Goal: Information Seeking & Learning: Learn about a topic

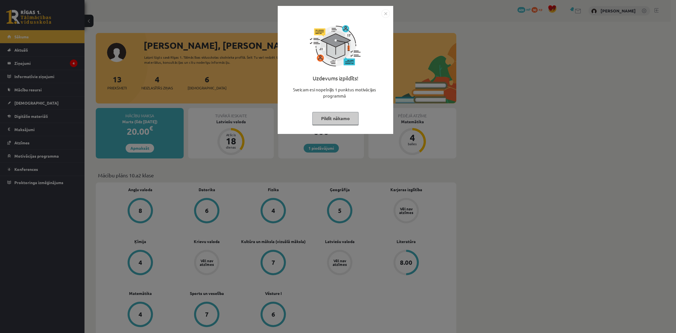
click at [345, 122] on button "Pildīt nākamo" at bounding box center [335, 118] width 46 height 13
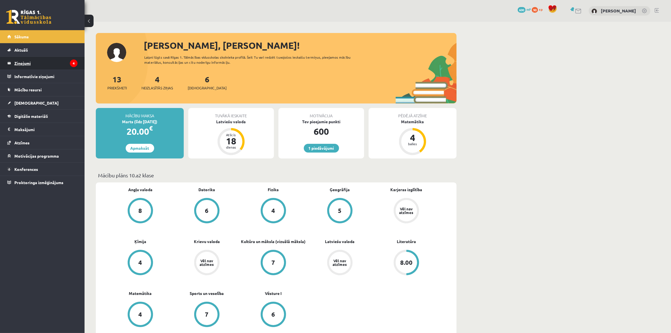
click at [36, 62] on legend "Ziņojumi 4" at bounding box center [45, 63] width 63 height 13
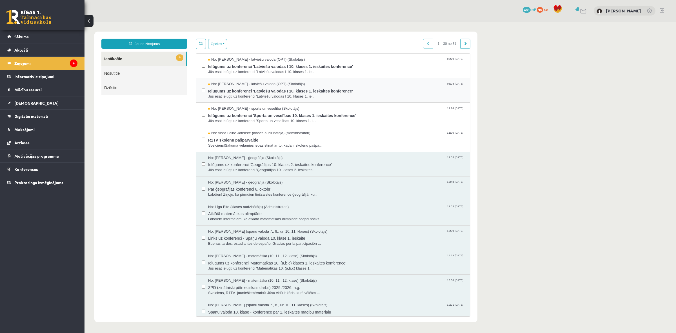
click at [228, 94] on span "Jūs esat ielūgti uz konferenci 'Latviešu valodas I 10. klases 1. ie..." at bounding box center [336, 96] width 256 height 5
click at [228, 103] on div "No: Elvijs Antonišķis - sports un veselība (Skolotājs) 11:24 08/10/2025 Ielūgum…" at bounding box center [333, 115] width 274 height 25
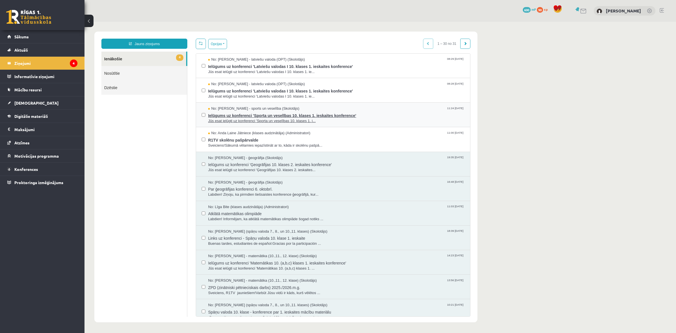
click at [230, 108] on span "No: Elvijs Antonišķis - sports un veselība (Skolotājs)" at bounding box center [253, 108] width 91 height 5
click at [34, 101] on link "[DEMOGRAPHIC_DATA]" at bounding box center [42, 102] width 70 height 13
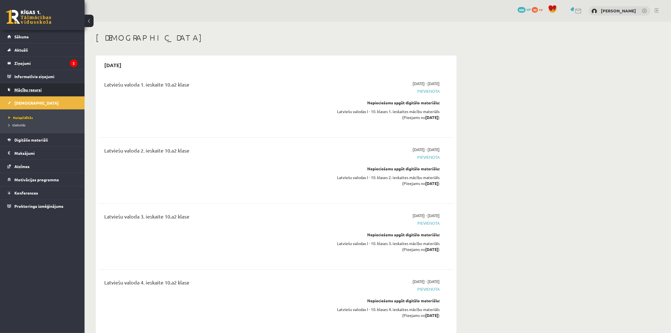
click at [39, 88] on span "Mācību resursi" at bounding box center [27, 89] width 27 height 5
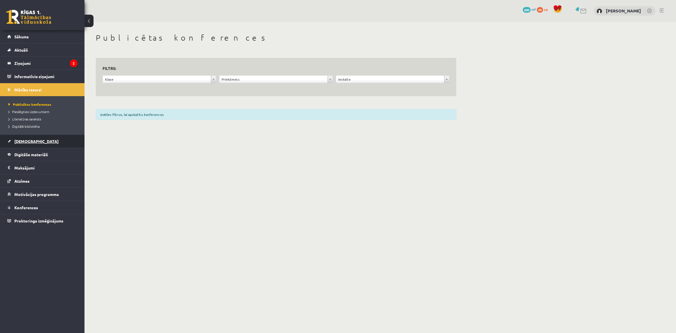
click at [38, 141] on link "[DEMOGRAPHIC_DATA]" at bounding box center [42, 141] width 70 height 13
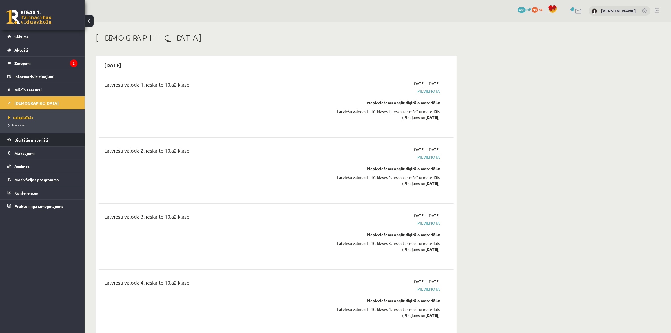
click at [36, 141] on span "Digitālie materiāli" at bounding box center [31, 139] width 34 height 5
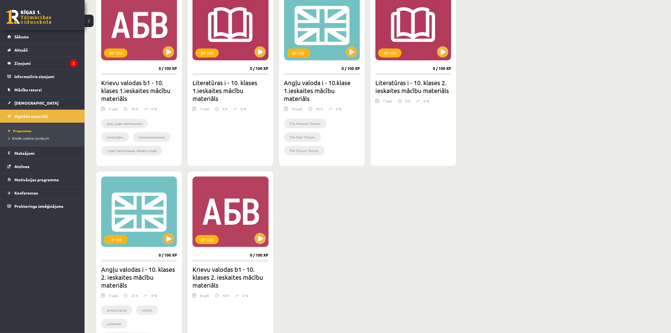
scroll to position [141, 0]
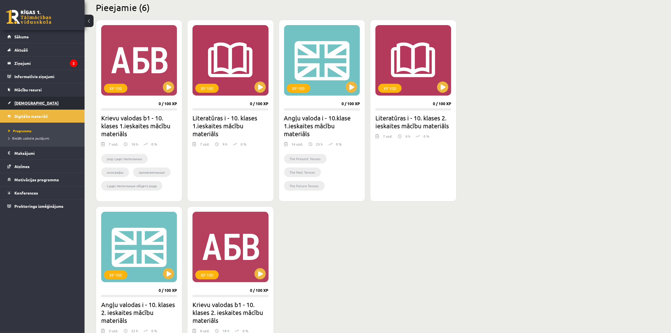
click at [23, 102] on span "[DEMOGRAPHIC_DATA]" at bounding box center [36, 102] width 44 height 5
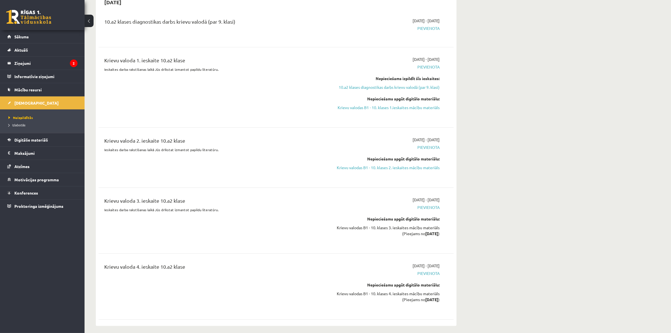
scroll to position [492, 0]
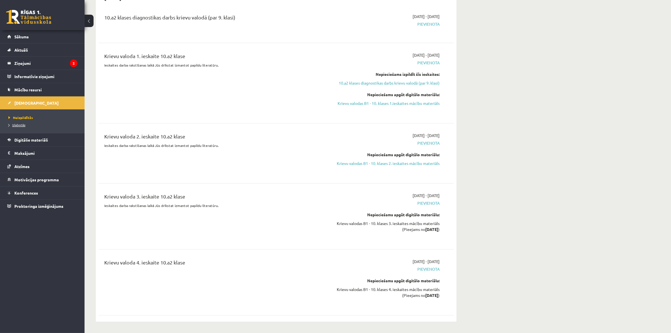
click at [21, 126] on span "Izlabotās" at bounding box center [16, 125] width 17 height 5
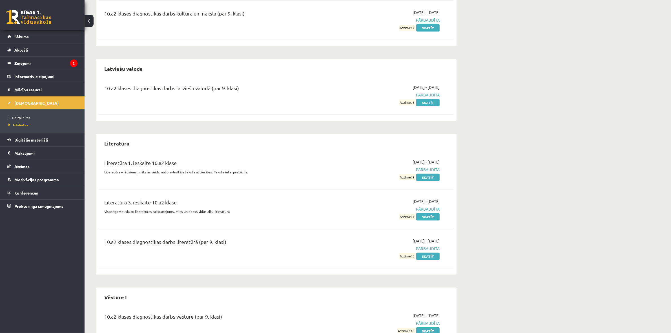
scroll to position [617, 0]
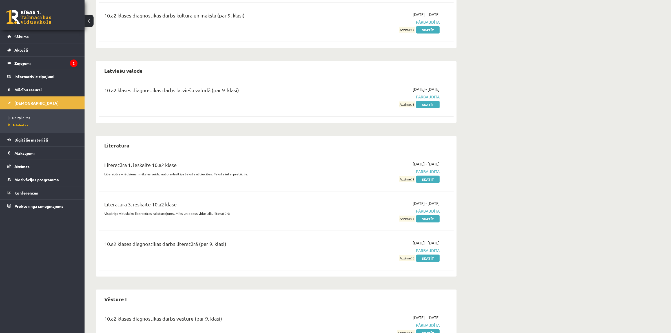
click at [23, 113] on ul "Neizpildītās Izlabotās" at bounding box center [42, 121] width 85 height 24
click at [23, 116] on span "Neizpildītās" at bounding box center [18, 117] width 21 height 5
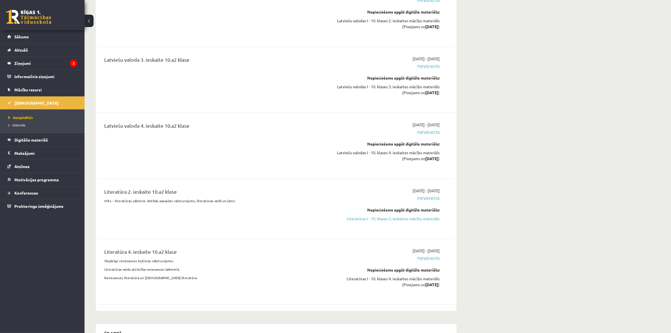
scroll to position [176, 0]
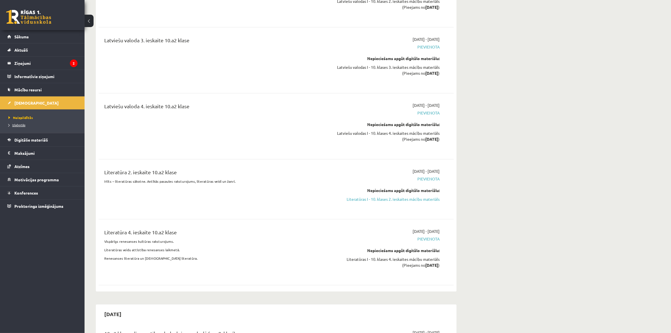
click at [18, 123] on link "Izlabotās" at bounding box center [43, 124] width 70 height 5
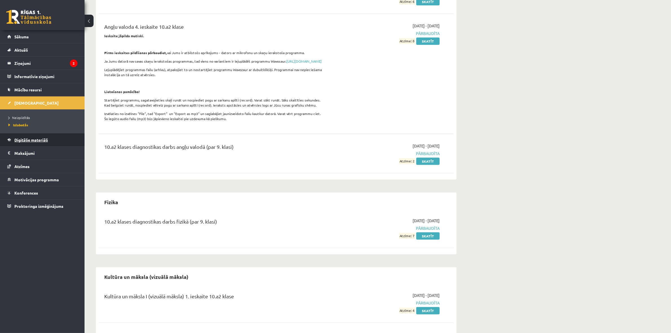
click at [22, 137] on link "Digitālie materiāli" at bounding box center [42, 139] width 70 height 13
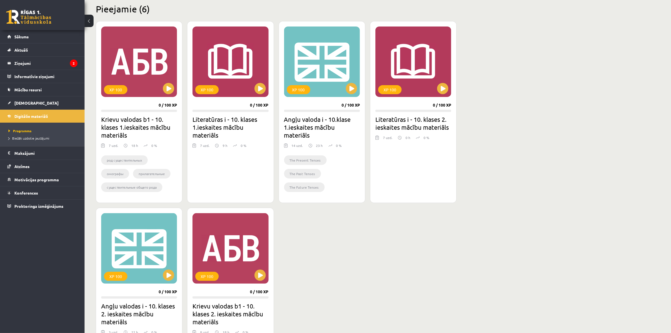
scroll to position [106, 0]
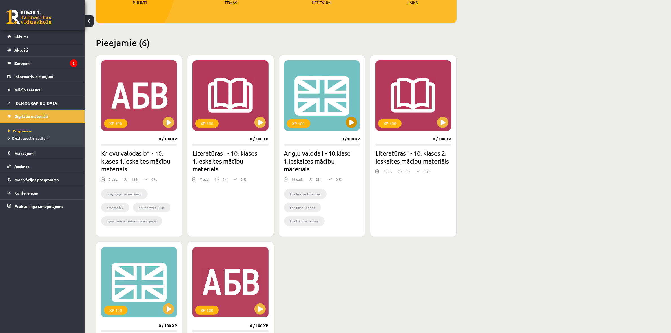
click at [353, 128] on div "XP 100" at bounding box center [322, 95] width 76 height 70
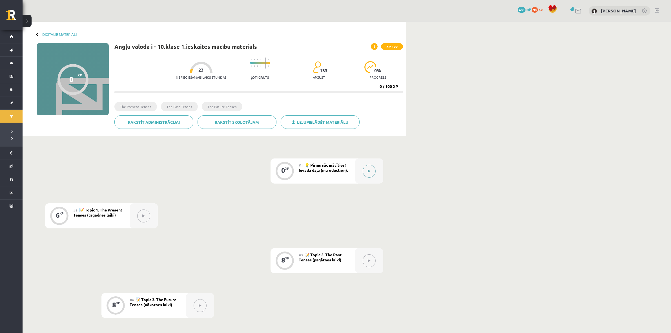
click at [370, 170] on icon at bounding box center [369, 170] width 3 height 3
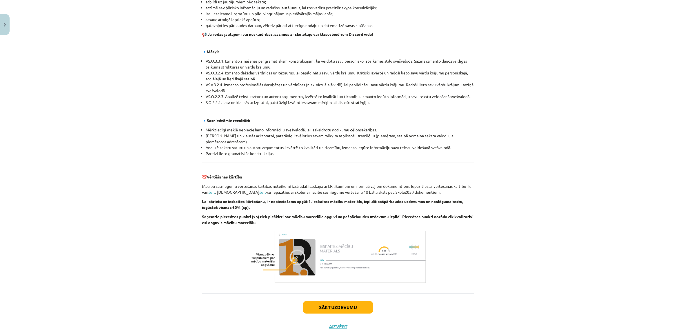
scroll to position [515, 0]
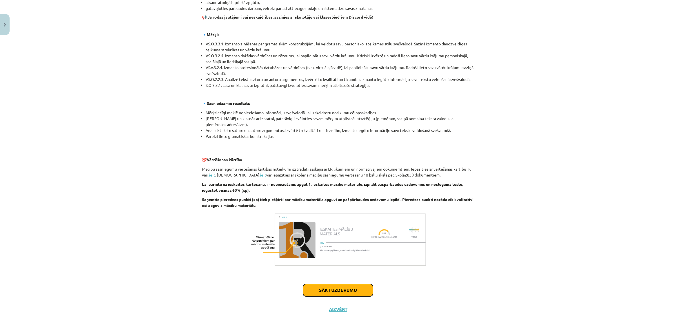
click at [346, 289] on button "Sākt uzdevumu" at bounding box center [338, 290] width 70 height 12
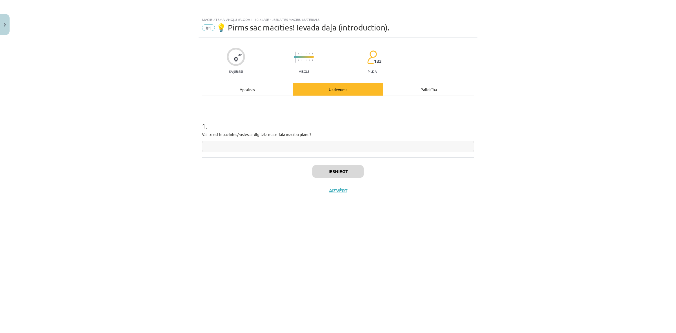
click at [305, 148] on input "text" at bounding box center [338, 147] width 272 height 12
type input "*"
click at [332, 170] on button "Iesniegt" at bounding box center [337, 171] width 51 height 12
click at [335, 188] on button "Nākamā nodarbība" at bounding box center [337, 194] width 55 height 13
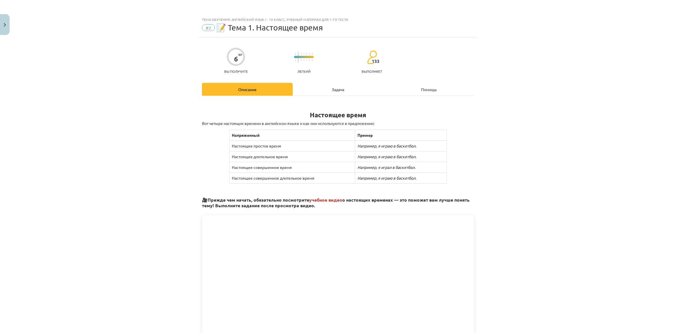
click at [542, 125] on div "Тема обучения: Английский язык I - 10 класс, учебный материал для 1-го теста #2…" at bounding box center [338, 166] width 676 height 333
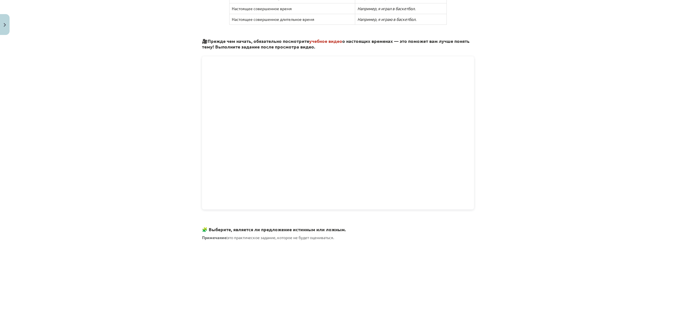
scroll to position [211, 0]
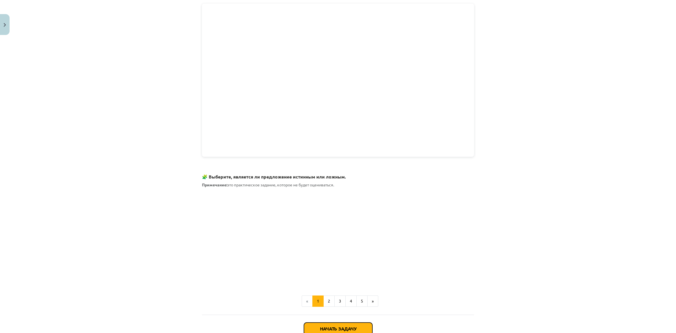
click at [354, 323] on button "Начать задачу" at bounding box center [338, 328] width 68 height 12
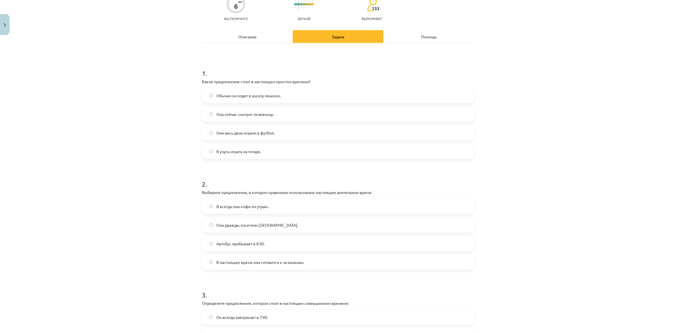
scroll to position [0, 0]
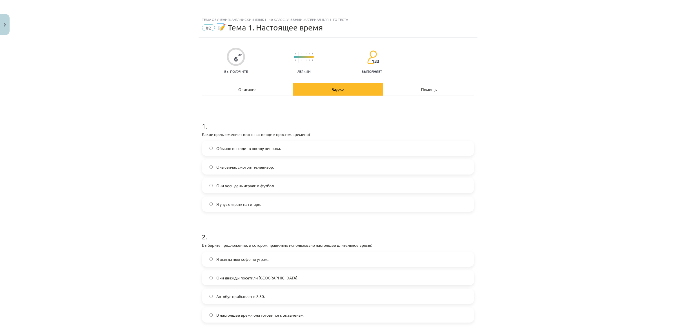
click at [296, 170] on label "Она сейчас смотрит телевизор." at bounding box center [338, 167] width 271 height 14
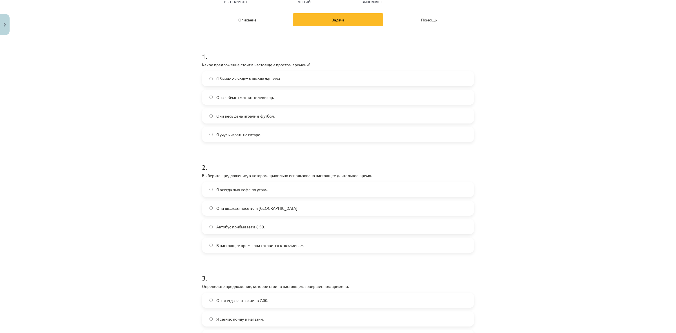
scroll to position [70, 0]
click at [590, 152] on div "Mācību tēma: Angļu valoda i - 10.klase 1.ieskaites mācību materiāls #2 📝 Topic …" at bounding box center [338, 166] width 676 height 333
click at [332, 203] on label "They have visited Paris twice." at bounding box center [338, 207] width 271 height 14
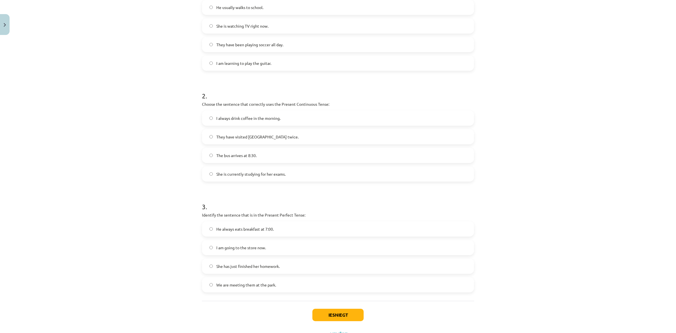
scroll to position [165, 0]
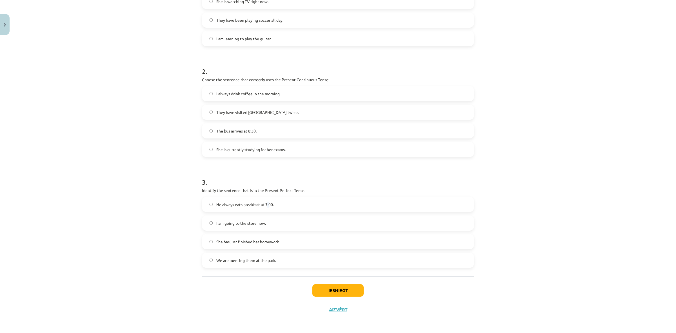
click at [264, 208] on label "He always eats breakfast at 7:00." at bounding box center [338, 204] width 271 height 14
click at [281, 246] on label "She has just finished her homework." at bounding box center [338, 241] width 271 height 14
click at [305, 262] on label "We are meeting them at the park." at bounding box center [338, 260] width 271 height 14
click at [356, 294] on button "Iesniegt" at bounding box center [337, 290] width 51 height 12
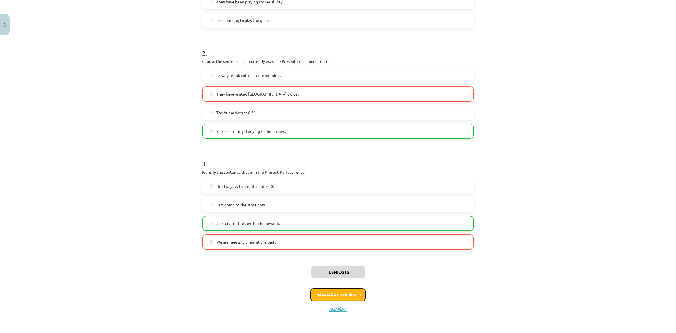
click at [348, 296] on button "Nākamā nodarbība" at bounding box center [337, 294] width 55 height 13
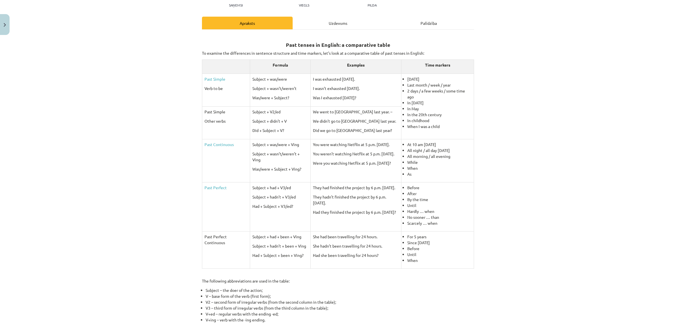
scroll to position [145, 0]
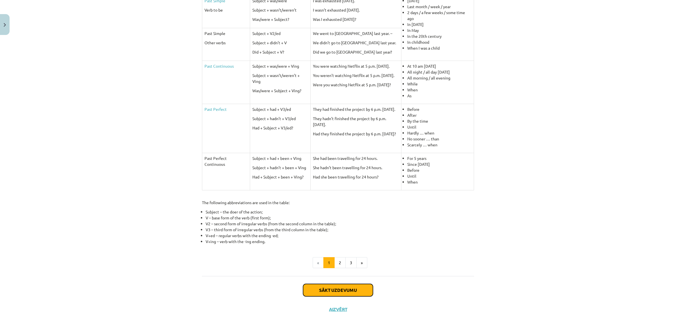
click at [329, 289] on button "Sākt uzdevumu" at bounding box center [338, 290] width 70 height 12
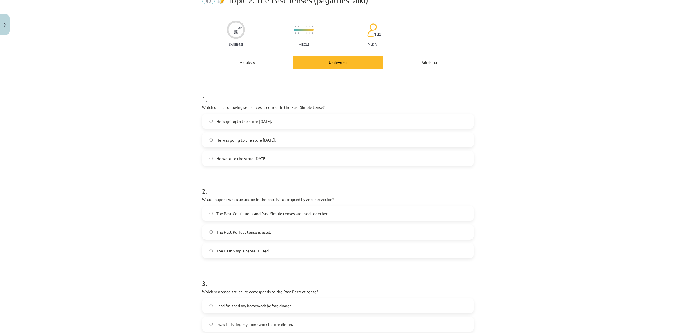
scroll to position [14, 0]
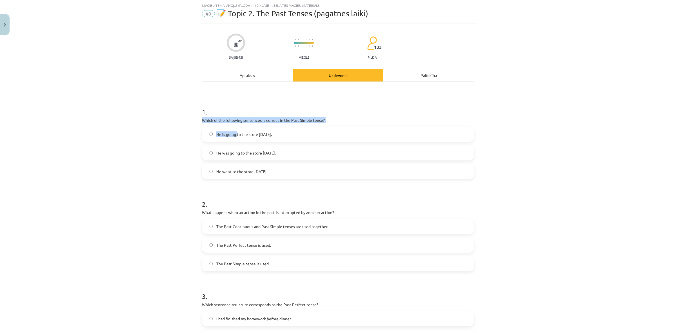
drag, startPoint x: 199, startPoint y: 120, endPoint x: 234, endPoint y: 123, distance: 35.3
click at [234, 123] on div "1 . Which of the following sentences is correct in the Past Simple tense? He is…" at bounding box center [338, 138] width 272 height 81
click at [199, 116] on div "8 XP Saņemsi Viegls 133 pilda Apraksts Uzdevums Palīdzība 1 . Which of the foll…" at bounding box center [338, 264] width 279 height 483
click at [199, 115] on div "8 XP Saņemsi Viegls 133 pilda Apraksts Uzdevums Palīdzība 1 . Which of the foll…" at bounding box center [338, 264] width 279 height 483
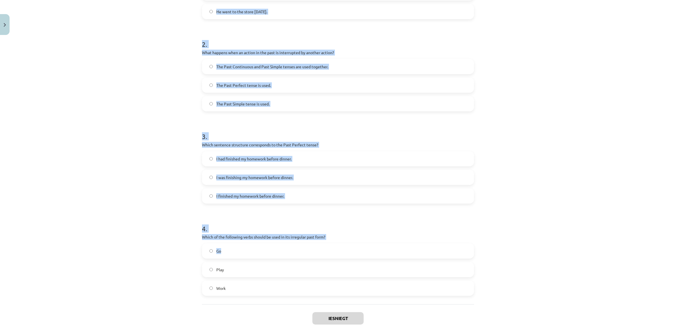
scroll to position [202, 0]
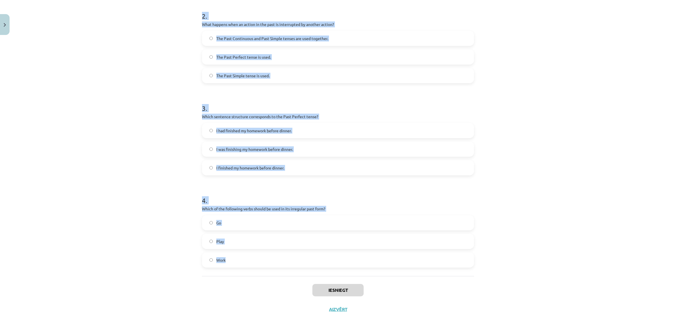
drag, startPoint x: 198, startPoint y: 117, endPoint x: 372, endPoint y: 261, distance: 225.7
click at [372, 261] on div "8 XP Saņemsi Viegls 133 pilda Apraksts Uzdevums Palīdzība 1 . Which of the foll…" at bounding box center [338, 76] width 279 height 483
copy form "Which of the following sentences is correct in the Past Simple tense? He is goi…"
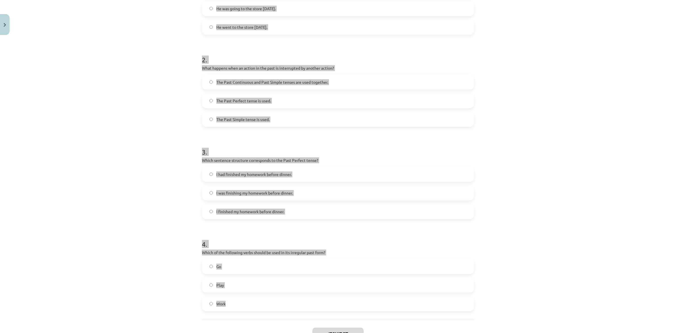
scroll to position [96, 0]
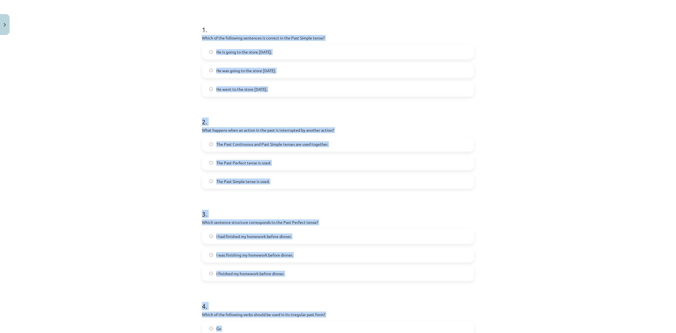
click at [161, 139] on div "Mācību tēma: Angļu valoda i - 10.klase 1.ieskaites mācību materiāls #3 📝 Topic …" at bounding box center [338, 166] width 676 height 333
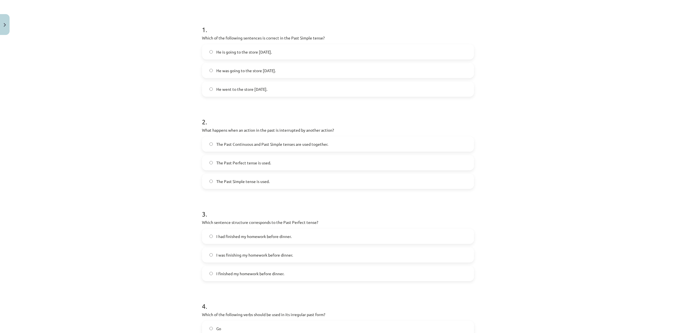
click at [237, 88] on span "He went to the store yesterday." at bounding box center [241, 89] width 51 height 6
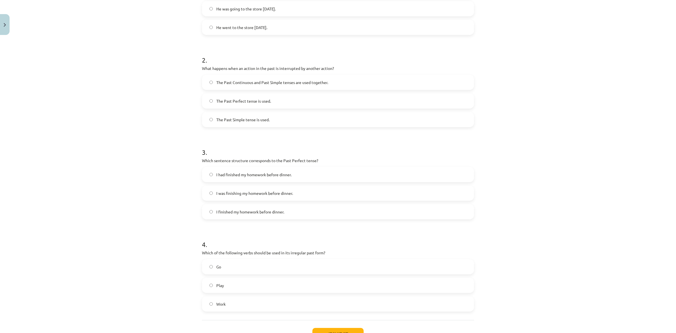
scroll to position [202, 0]
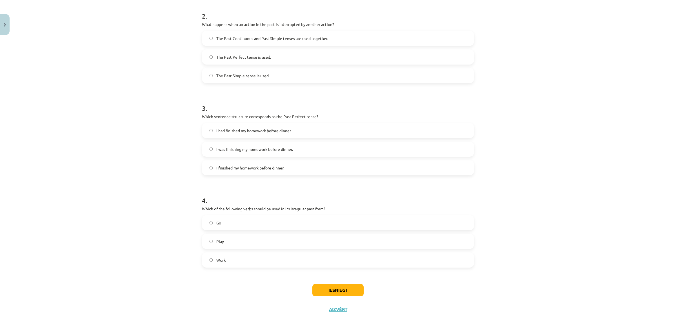
click at [254, 225] on label "Go" at bounding box center [338, 222] width 271 height 14
click at [247, 137] on label "I had finished my homework before dinner." at bounding box center [338, 130] width 271 height 14
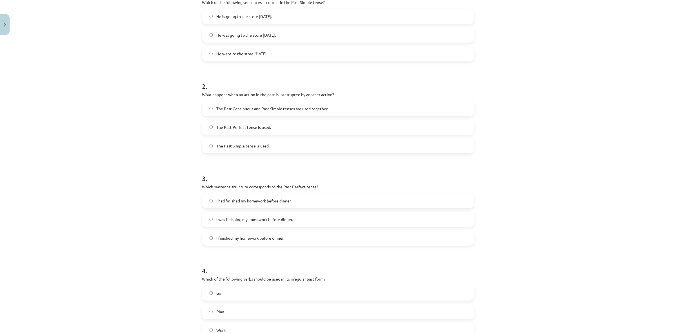
scroll to position [132, 0]
click at [252, 112] on label "The Past Continuous and Past Simple tenses are used together." at bounding box center [338, 109] width 271 height 14
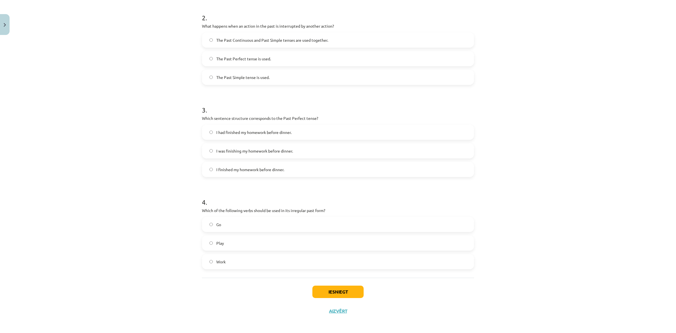
scroll to position [202, 0]
click at [333, 290] on button "Iesniegt" at bounding box center [337, 290] width 51 height 12
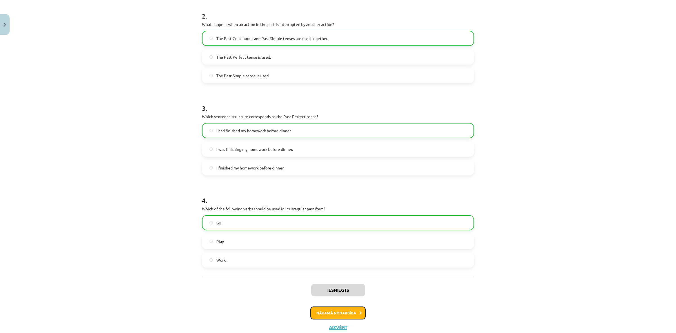
click at [332, 314] on button "Nākamā nodarbība" at bounding box center [337, 312] width 55 height 13
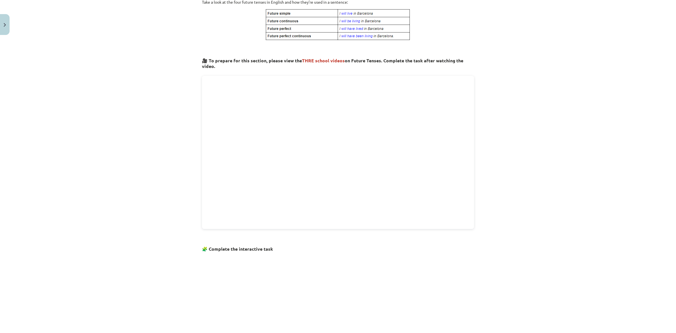
scroll to position [239, 0]
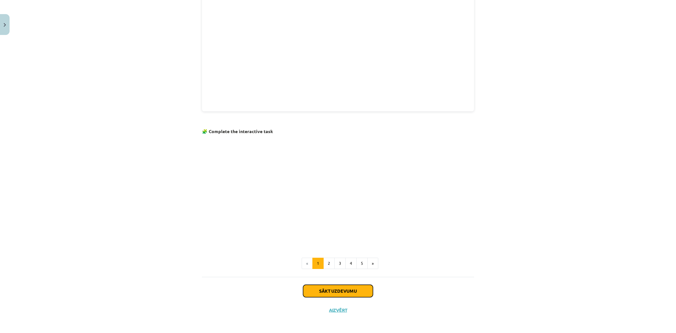
drag, startPoint x: 347, startPoint y: 290, endPoint x: 346, endPoint y: 293, distance: 3.7
click at [346, 293] on button "Sākt uzdevumu" at bounding box center [338, 291] width 70 height 12
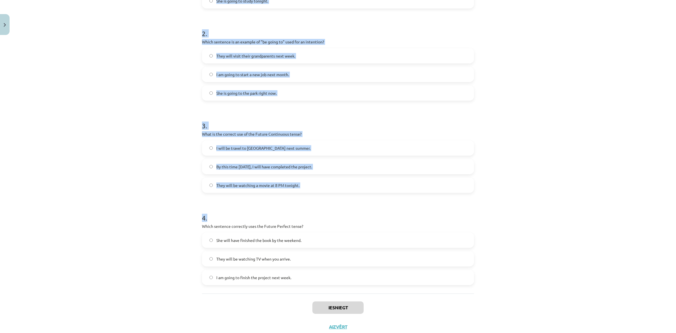
scroll to position [167, 0]
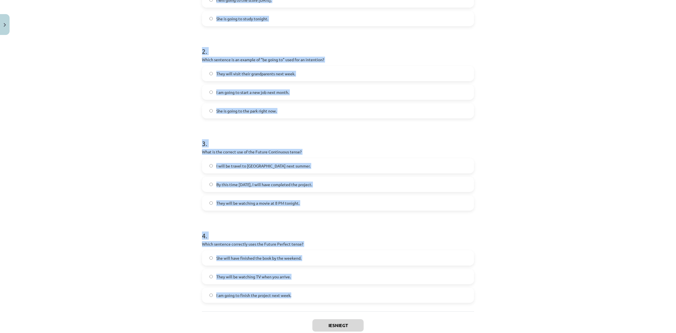
drag, startPoint x: 198, startPoint y: 119, endPoint x: 352, endPoint y: 297, distance: 236.2
click at [352, 297] on div "8 XP Saņemsi Viegls 133 pilda Apraksts Uzdevums Palīdzība 1 . Which sentence co…" at bounding box center [338, 112] width 279 height 483
copy form "Which sentence correctly uses "will" to make a prediction? I think it will rain…"
click at [134, 153] on div "Mācību tēma: Angļu valoda i - 10.klase 1.ieskaites mācību materiāls #4 📝 Topic …" at bounding box center [338, 166] width 676 height 333
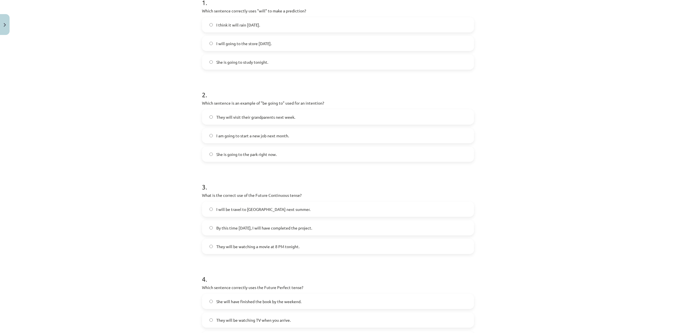
scroll to position [61, 0]
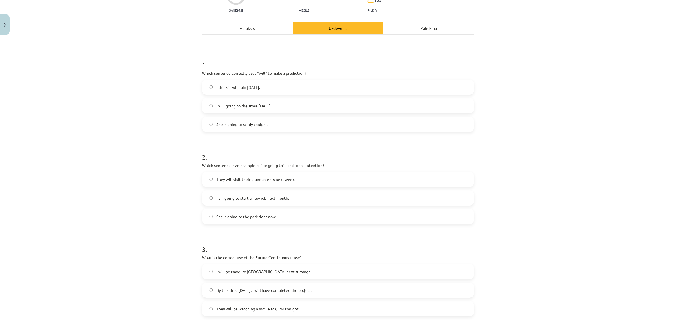
click at [227, 88] on span "I think it will rain tomorrow." at bounding box center [238, 87] width 44 height 6
click at [254, 199] on span "I am going to start a new job next month." at bounding box center [252, 198] width 73 height 6
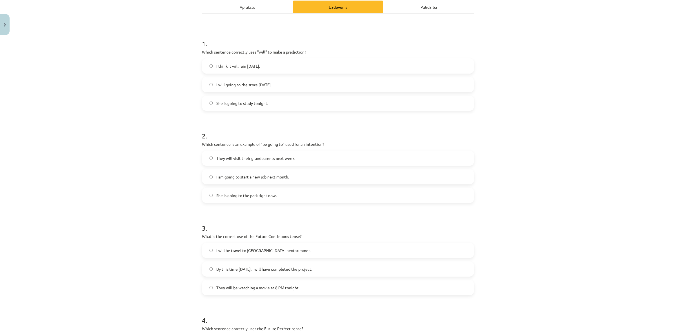
scroll to position [132, 0]
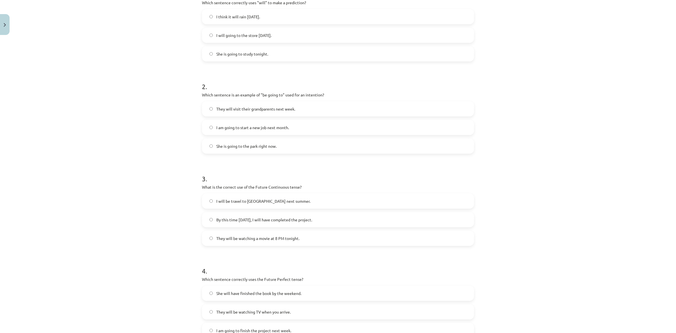
click at [235, 239] on span "They will be watching a movie at 8 PM tonight." at bounding box center [257, 238] width 83 height 6
click at [244, 199] on span "I will be travel to Spain next summer." at bounding box center [263, 201] width 94 height 6
click at [255, 239] on span "They will be watching a movie at 8 PM tonight." at bounding box center [257, 238] width 83 height 6
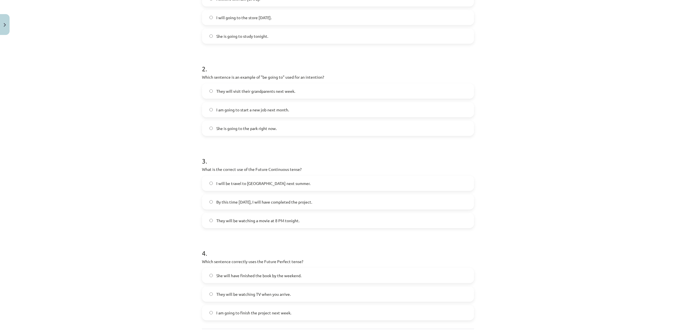
scroll to position [202, 0]
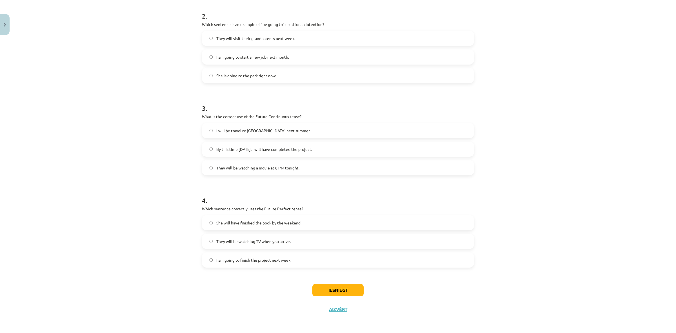
click at [254, 220] on span "She will have finished the book by the weekend." at bounding box center [258, 223] width 85 height 6
click at [322, 288] on button "Iesniegt" at bounding box center [337, 290] width 51 height 12
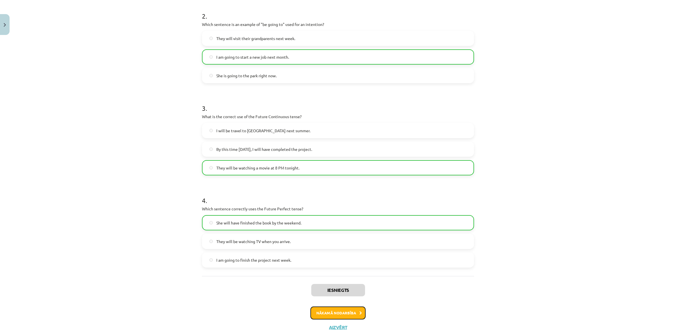
click at [328, 310] on button "Nākamā nodarbība" at bounding box center [337, 312] width 55 height 13
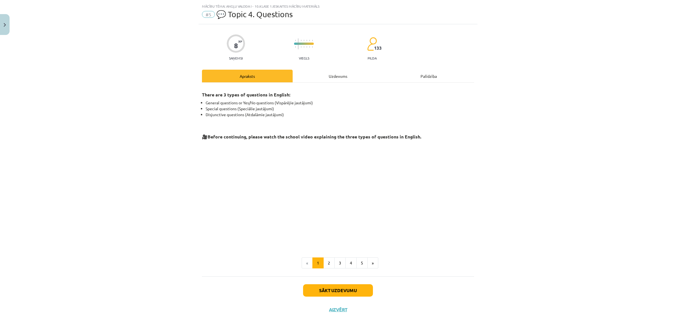
click at [325, 298] on div "Sākt uzdevumu Aizvērt" at bounding box center [338, 295] width 272 height 39
click at [325, 295] on button "Sākt uzdevumu" at bounding box center [338, 290] width 70 height 12
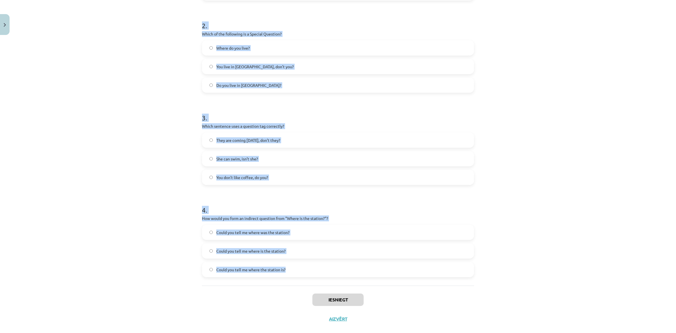
scroll to position [202, 0]
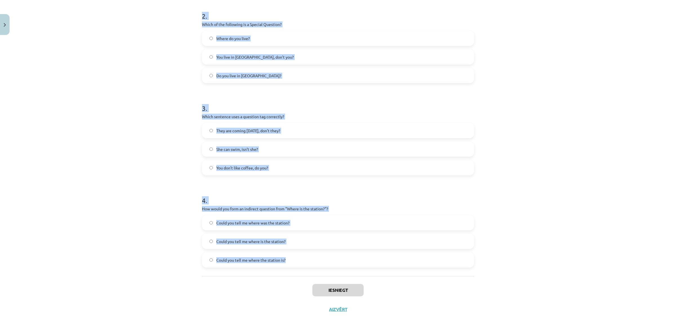
drag, startPoint x: 196, startPoint y: 119, endPoint x: 352, endPoint y: 264, distance: 213.1
click at [352, 264] on div "8 XP Saņemsi Viegls 133 pilda Apraksts Uzdevums Palīdzība 1 . What is the corre…" at bounding box center [338, 76] width 279 height 483
drag, startPoint x: 262, startPoint y: 209, endPoint x: 273, endPoint y: 213, distance: 11.5
click at [272, 210] on p "How would you form an indirect question from "Where is the station?"?" at bounding box center [338, 209] width 272 height 6
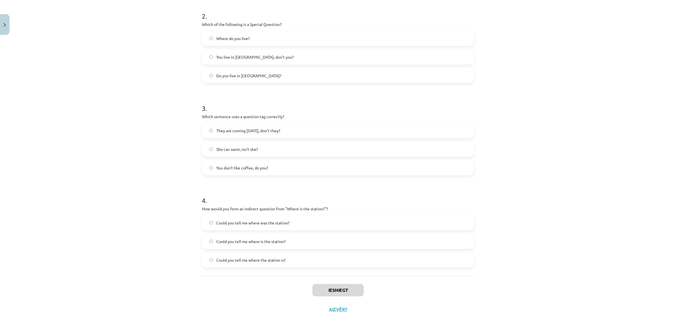
drag, startPoint x: 274, startPoint y: 208, endPoint x: 290, endPoint y: 244, distance: 38.7
click at [290, 244] on label "Could you tell me where is the station?" at bounding box center [338, 241] width 271 height 14
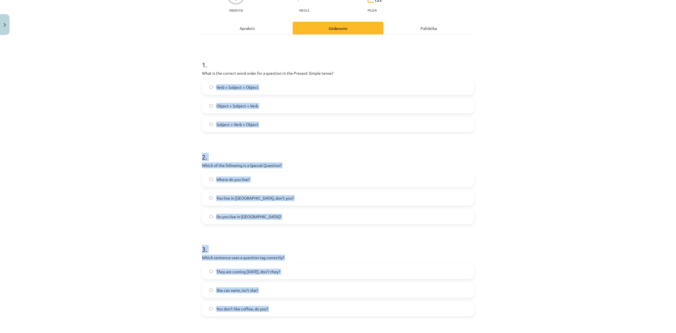
scroll to position [26, 0]
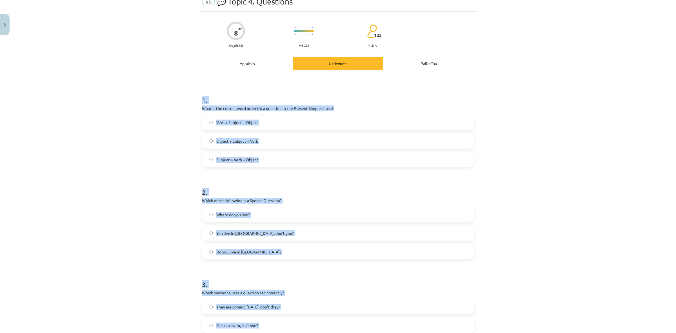
drag, startPoint x: 278, startPoint y: 257, endPoint x: 172, endPoint y: 88, distance: 200.1
click at [172, 88] on div "Mācību tēma: Angļu valoda i - 10.klase 1.ieskaites mācību materiāls #5 💬 Topic …" at bounding box center [338, 166] width 676 height 333
copy form "1 . What is the correct word order for a question in the Present Simple tense? …"
click at [234, 122] on span "Verb + Subject + Object" at bounding box center [237, 122] width 42 height 6
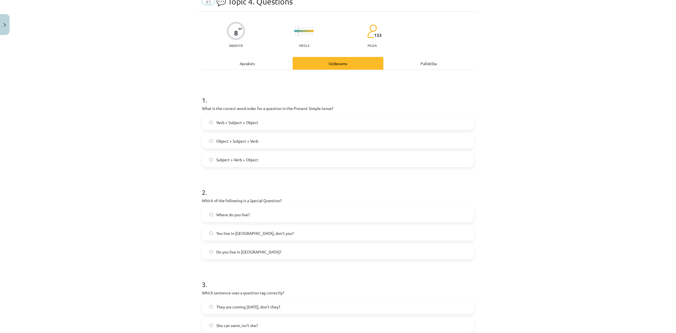
click at [256, 220] on label "Where do you live?" at bounding box center [338, 214] width 271 height 14
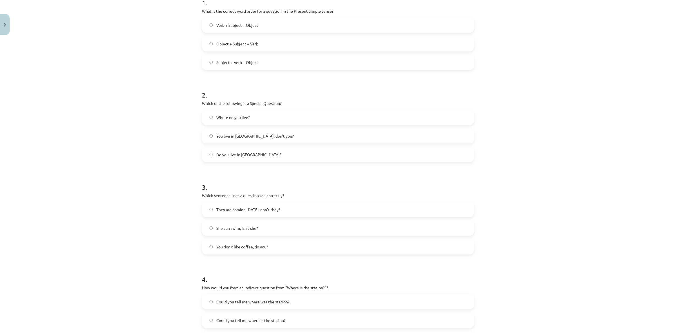
scroll to position [132, 0]
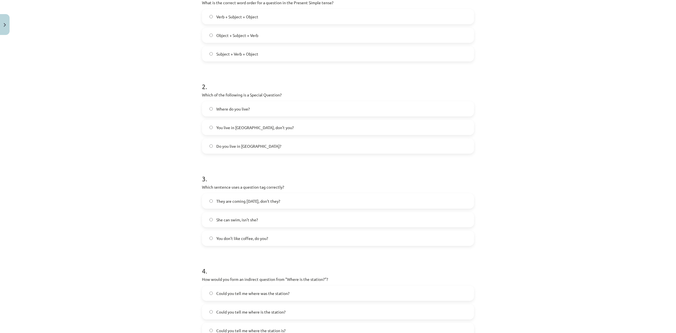
click at [242, 234] on label "You don’t like coffee, do you?" at bounding box center [338, 238] width 271 height 14
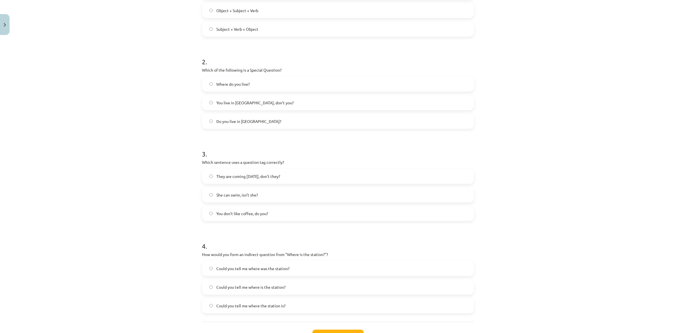
scroll to position [202, 0]
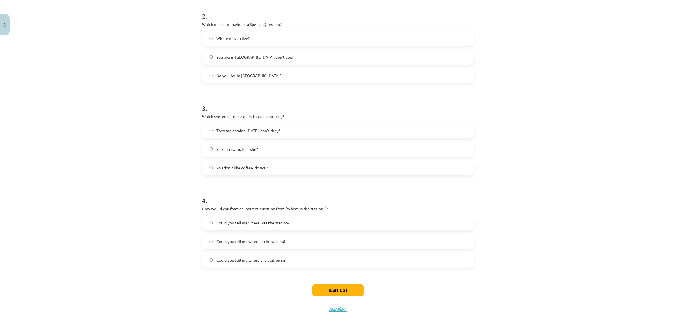
click at [272, 221] on span "Could you tell me where was the station?" at bounding box center [252, 223] width 73 height 6
click at [313, 258] on label "Could you tell me where the station is?" at bounding box center [338, 260] width 271 height 14
click at [339, 289] on button "Iesniegt" at bounding box center [337, 290] width 51 height 12
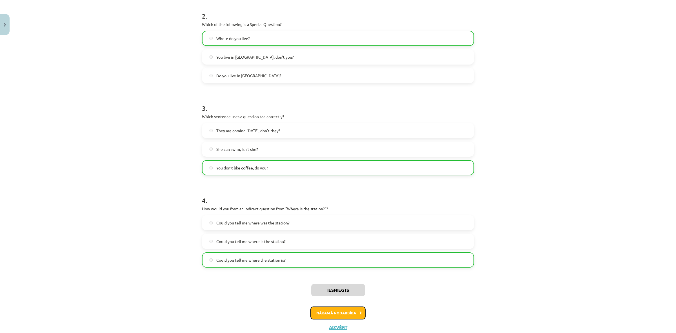
click at [338, 316] on button "Nākamā nodarbība" at bounding box center [337, 312] width 55 height 13
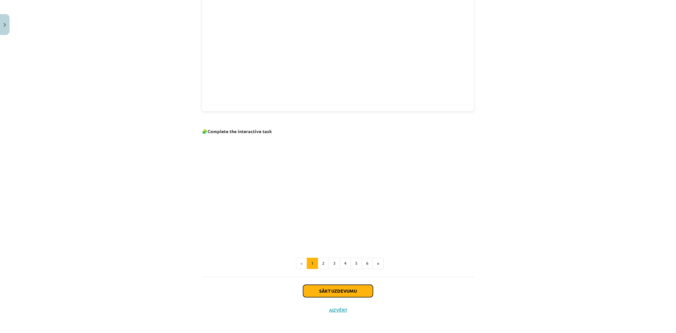
click at [331, 287] on button "Sākt uzdevumu" at bounding box center [338, 291] width 70 height 12
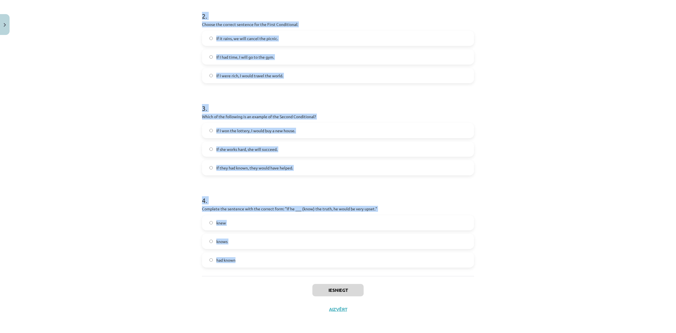
drag, startPoint x: 199, startPoint y: 119, endPoint x: 354, endPoint y: 264, distance: 212.6
click at [354, 264] on div "8 XP Saņemsi Viegls 133 pilda Apraksts Uzdevums Palīdzība 1 . Which conditional…" at bounding box center [338, 76] width 279 height 483
copy form "Which conditional is used to express a general truth? First Conditional Second …"
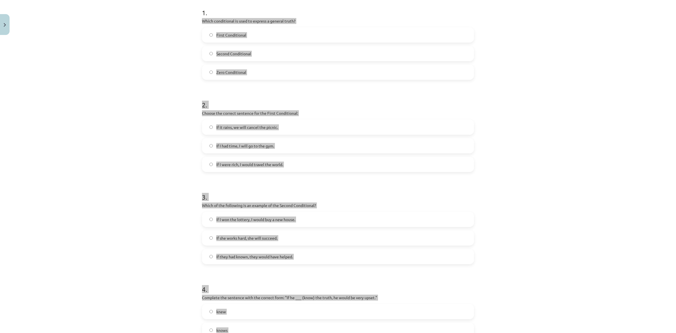
scroll to position [61, 0]
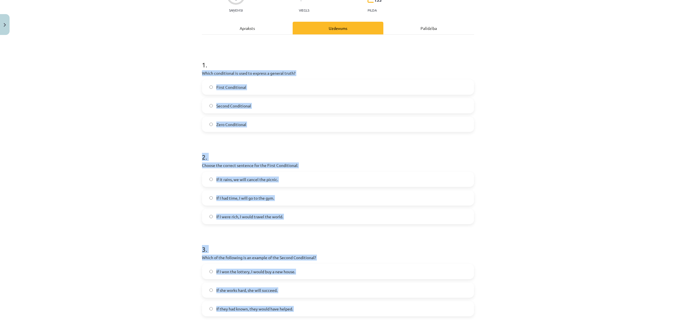
click at [228, 127] on span "Zero Conditional" at bounding box center [231, 124] width 30 height 6
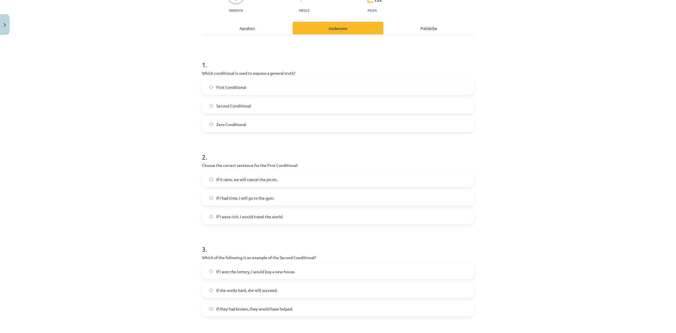
click at [228, 183] on label "If it rains, we will cancel the picnic." at bounding box center [338, 179] width 271 height 14
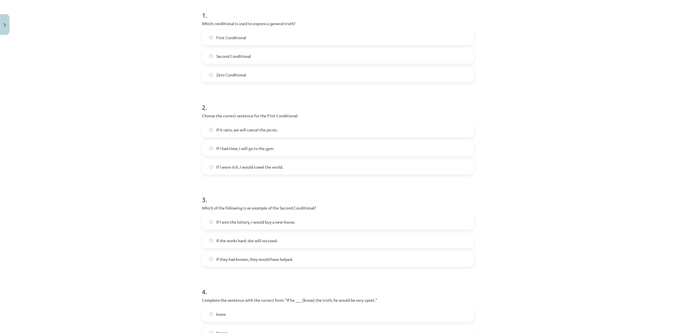
scroll to position [132, 0]
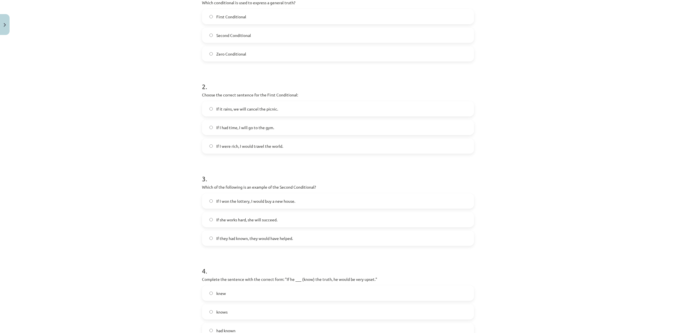
click at [248, 203] on span "If I won the lottery, I would buy a new house." at bounding box center [255, 201] width 79 height 6
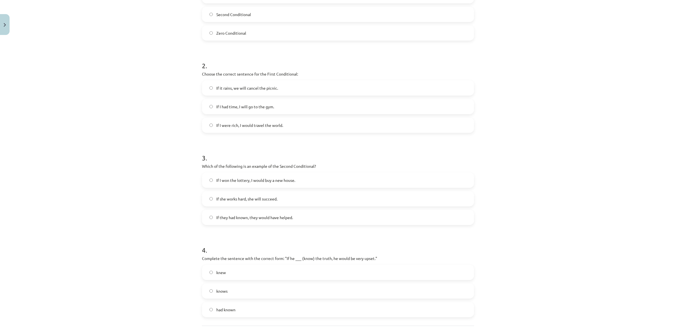
scroll to position [167, 0]
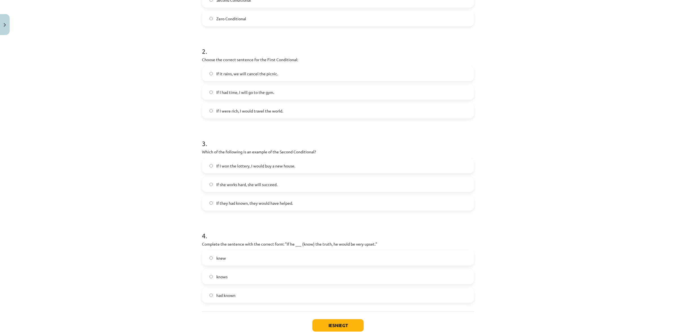
click at [231, 255] on label "knew" at bounding box center [338, 258] width 271 height 14
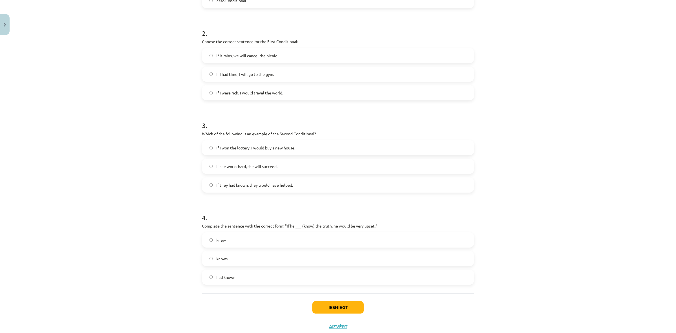
scroll to position [202, 0]
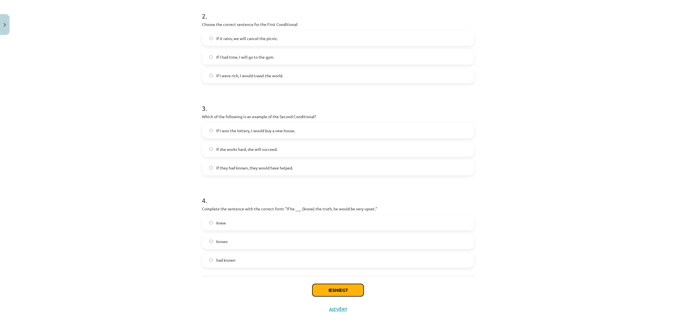
click at [343, 289] on button "Iesniegt" at bounding box center [337, 290] width 51 height 12
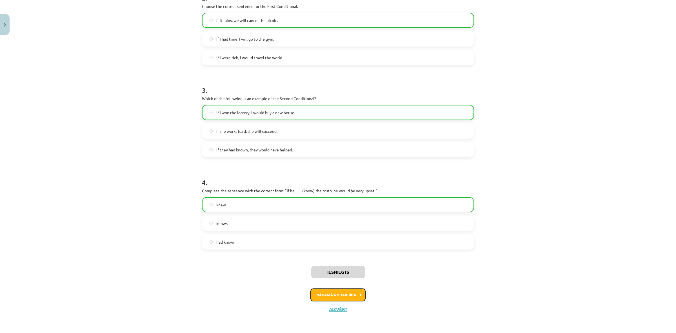
click at [344, 293] on button "Nākamā nodarbība" at bounding box center [337, 294] width 55 height 13
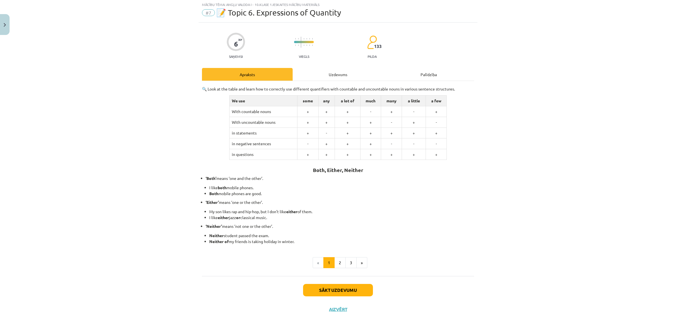
scroll to position [14, 0]
click at [340, 294] on button "Sākt uzdevumu" at bounding box center [338, 291] width 70 height 12
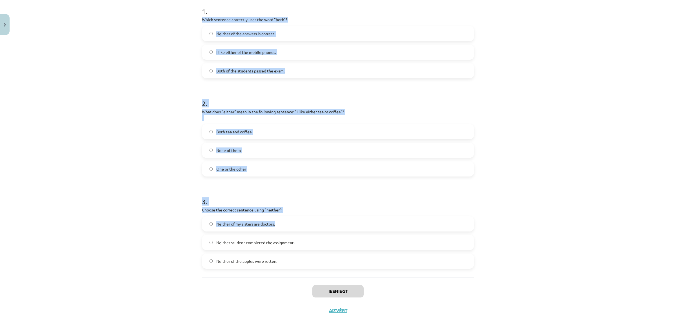
scroll to position [116, 0]
drag, startPoint x: 198, startPoint y: 133, endPoint x: 333, endPoint y: 261, distance: 186.3
click at [333, 261] on div "6 XP Saņemsi Viegls 133 pilda Apraksts Uzdevums Palīdzība 1 . Which sentence co…" at bounding box center [338, 120] width 279 height 397
copy form "Which sentence correctly uses the word "both"? Neither of the answers is correc…"
click at [157, 221] on div "Mācību tēma: Angļu valoda i - 10.klase 1.ieskaites mācību materiāls #7 📝 Topic …" at bounding box center [338, 166] width 676 height 333
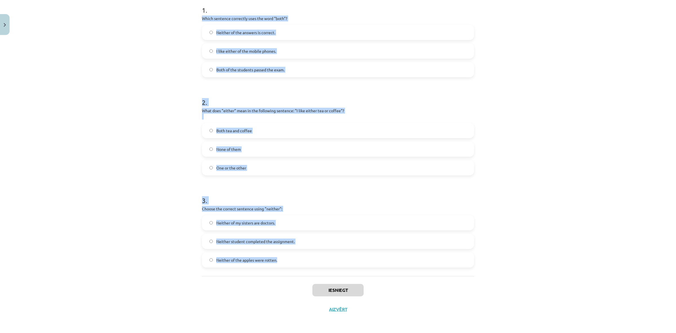
click at [270, 243] on span "Neither student completed the assignment." at bounding box center [255, 241] width 78 height 6
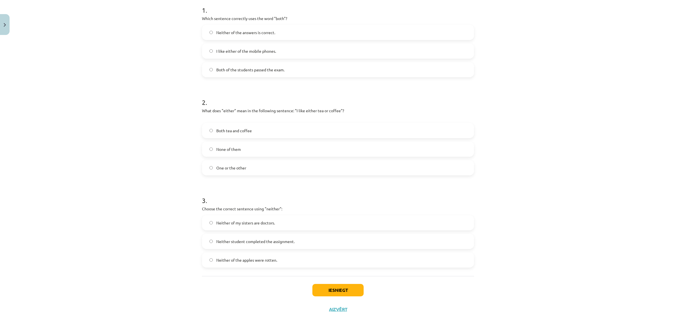
click at [246, 145] on label "None of them" at bounding box center [338, 149] width 271 height 14
click at [273, 164] on label "One or the other" at bounding box center [338, 168] width 271 height 14
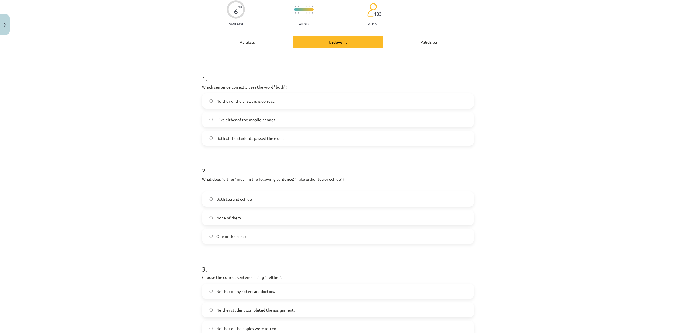
scroll to position [45, 0]
click at [256, 140] on span "Both of the students passed the exam." at bounding box center [250, 140] width 68 height 6
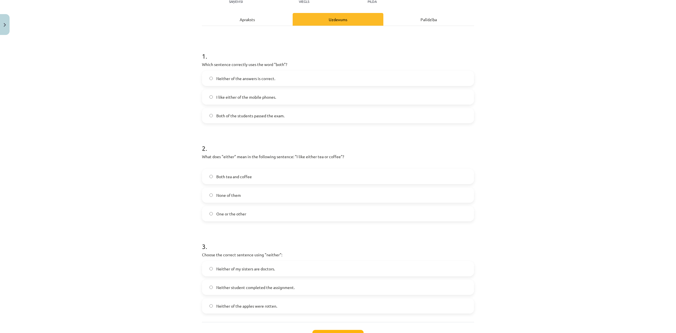
scroll to position [116, 0]
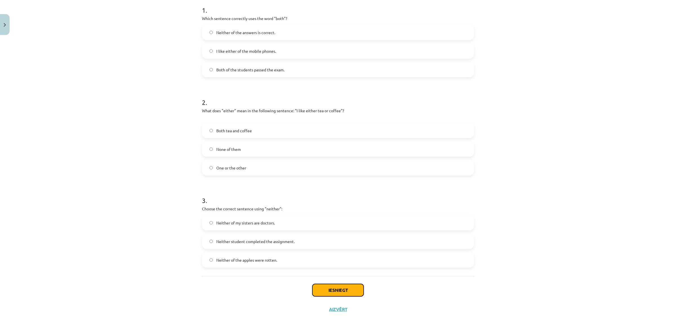
click at [355, 284] on button "Iesniegt" at bounding box center [337, 290] width 51 height 12
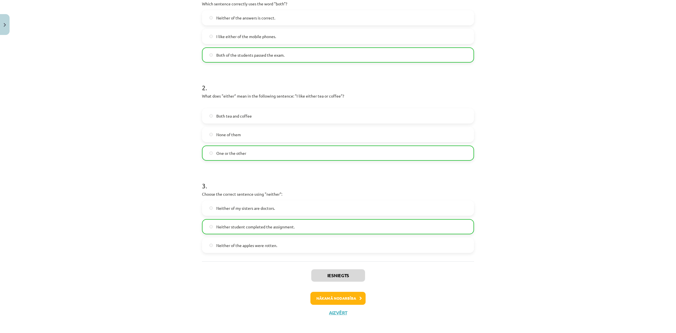
scroll to position [134, 0]
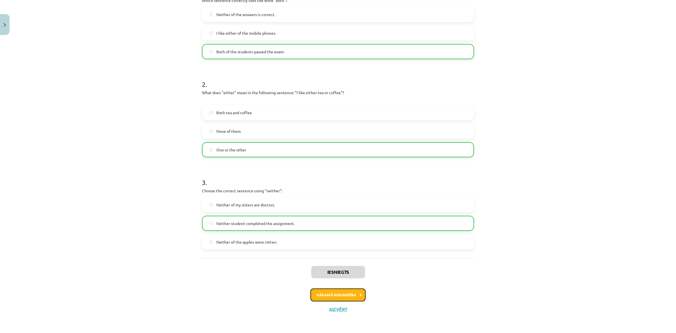
click at [359, 295] on icon at bounding box center [360, 295] width 3 height 4
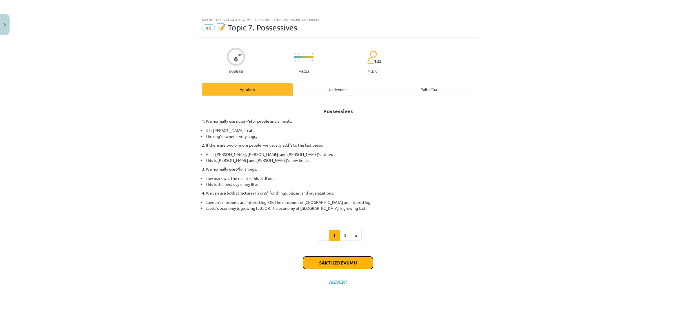
click at [356, 266] on button "Sākt uzdevumu" at bounding box center [338, 262] width 70 height 12
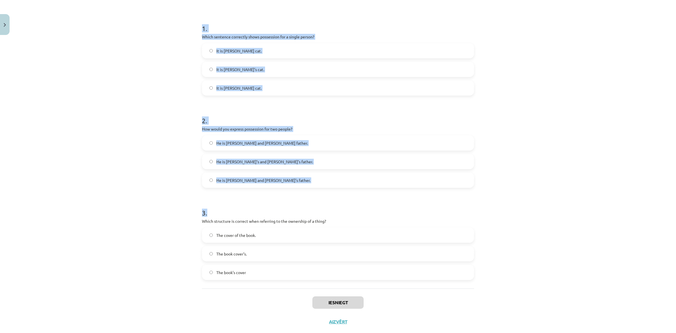
scroll to position [110, 0]
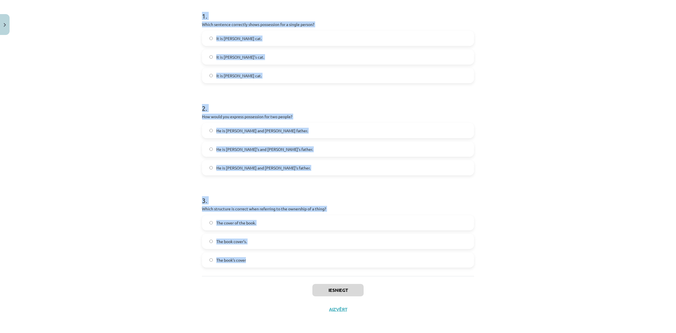
drag, startPoint x: 200, startPoint y: 126, endPoint x: 391, endPoint y: 260, distance: 232.9
click at [391, 260] on form "1 . Which sentence correctly shows possession for a single person? It is Janes’…" at bounding box center [338, 134] width 272 height 265
copy form "1 . Which sentence correctly shows possession for a single person? It is Janes’…"
click at [229, 35] on span "It is Janes’s cat." at bounding box center [238, 38] width 45 height 6
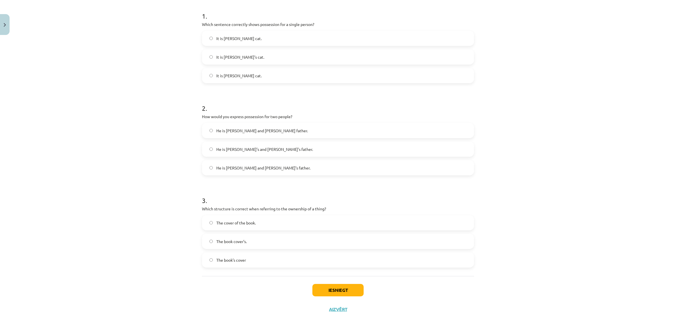
click at [250, 150] on span "He is Alice’s and James’s father." at bounding box center [264, 149] width 97 height 6
click at [267, 229] on label "The cover of the book." at bounding box center [338, 222] width 271 height 14
click at [333, 290] on button "Iesniegt" at bounding box center [337, 290] width 51 height 12
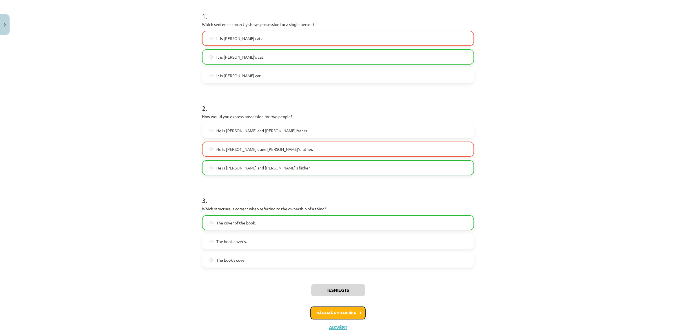
click at [333, 309] on button "Nākamā nodarbība" at bounding box center [337, 312] width 55 height 13
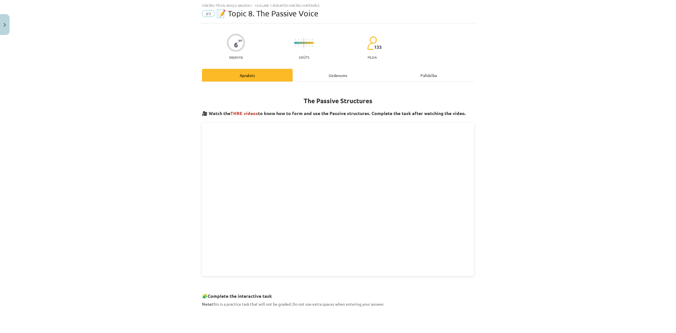
scroll to position [144, 0]
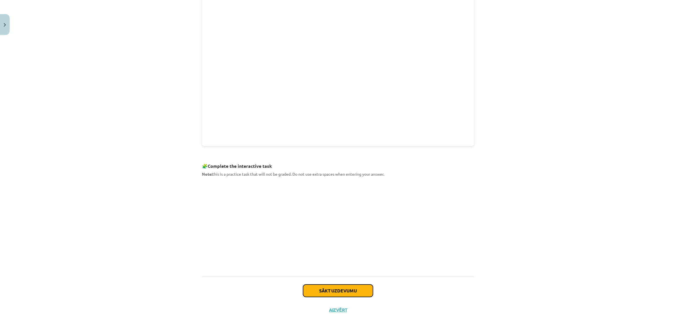
click at [330, 292] on button "Sākt uzdevumu" at bounding box center [338, 290] width 70 height 12
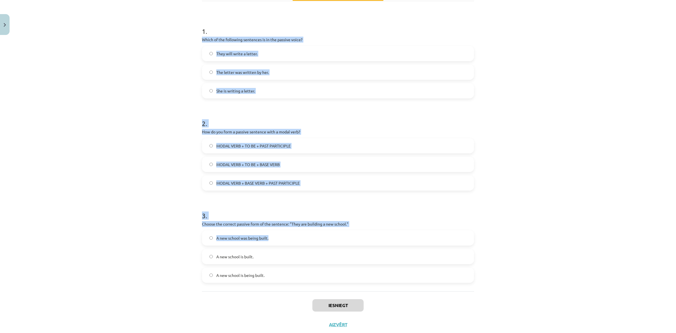
scroll to position [110, 0]
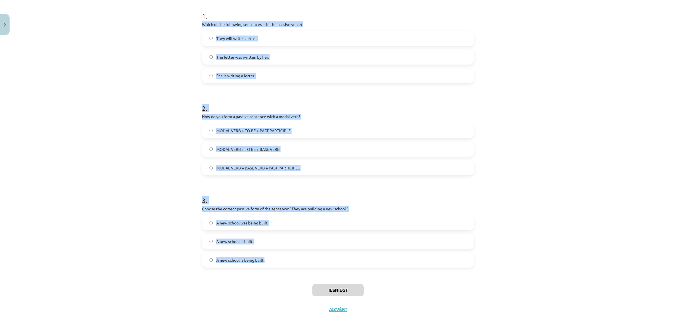
drag, startPoint x: 198, startPoint y: 119, endPoint x: 358, endPoint y: 265, distance: 216.3
click at [358, 265] on div "6 XP Saņemsi Grūts 133 pilda Apraksts Uzdevums Palīdzība 1 . Which of the follo…" at bounding box center [338, 123] width 279 height 391
copy form "Which of the following sentences is in the passive voice? They will write a let…"
click at [254, 148] on span "MODAL VERB + TO BE + BASE VERB" at bounding box center [247, 149] width 63 height 6
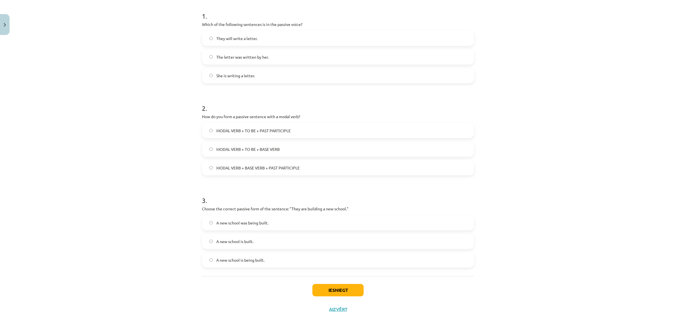
click at [274, 130] on span "MODAL VERB + TO BE + PAST PARTICIPLE" at bounding box center [253, 131] width 74 height 6
click at [235, 61] on label "The letter was written by her." at bounding box center [338, 57] width 271 height 14
click at [260, 225] on span "A new school was being built." at bounding box center [242, 223] width 52 height 6
click at [349, 292] on button "Iesniegt" at bounding box center [337, 290] width 51 height 12
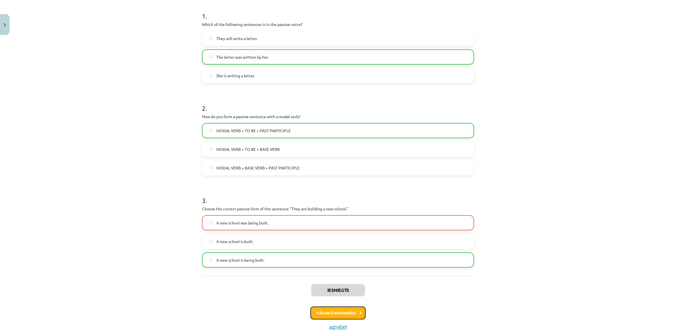
click at [348, 313] on button "Nākamā nodarbība" at bounding box center [337, 312] width 55 height 13
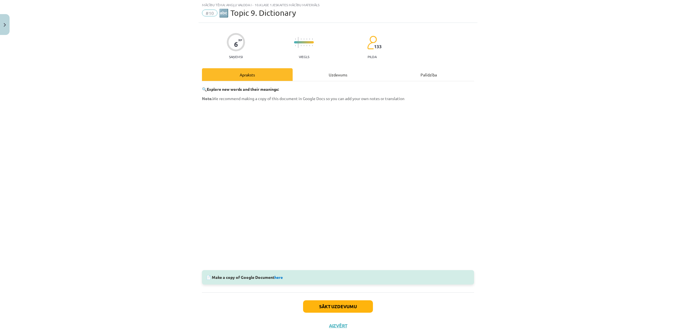
scroll to position [14, 0]
click at [354, 306] on button "Sākt uzdevumu" at bounding box center [338, 307] width 70 height 12
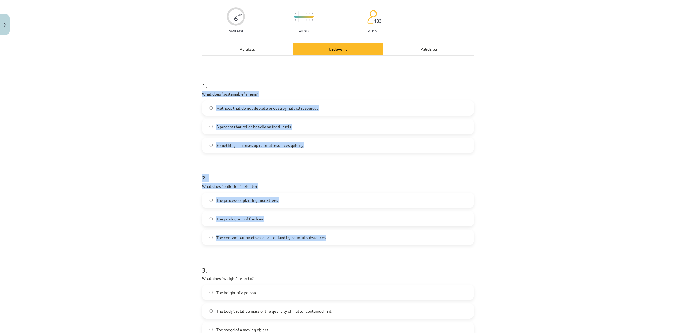
scroll to position [110, 0]
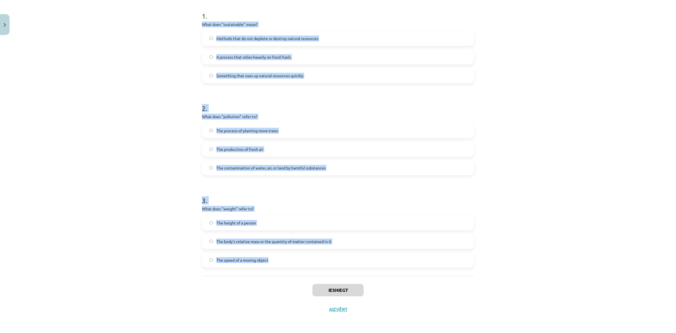
drag, startPoint x: 197, startPoint y: 116, endPoint x: 366, endPoint y: 253, distance: 216.5
click at [366, 253] on div "6 XP Saņemsi Viegls 133 pilda Apraksts Uzdevums Palīdzība 1 . What does "sustai…" at bounding box center [338, 123] width 279 height 391
copy form "What does "sustainable" mean? Methods that do not deplete or destroy natural re…"
click at [243, 36] on span "Methods that do not deplete or destroy natural resources" at bounding box center [267, 38] width 102 height 6
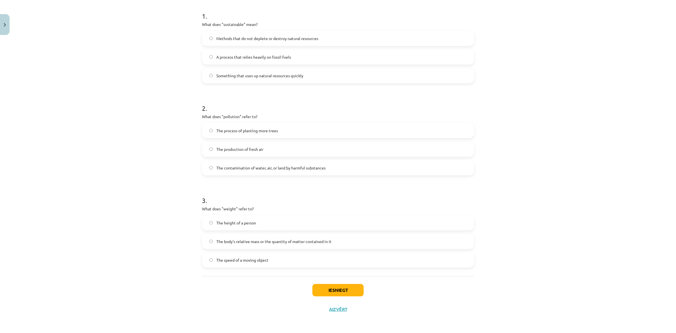
click at [245, 166] on span "The contamination of water, air, or land by harmful substances" at bounding box center [270, 168] width 109 height 6
click at [258, 243] on span "The body's relative mass or the quantity of matter contained in it" at bounding box center [273, 241] width 115 height 6
click at [325, 287] on button "Iesniegt" at bounding box center [337, 290] width 51 height 12
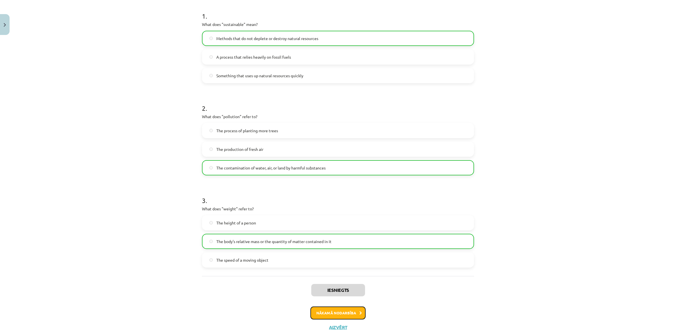
click at [346, 317] on button "Nākamā nodarbība" at bounding box center [337, 312] width 55 height 13
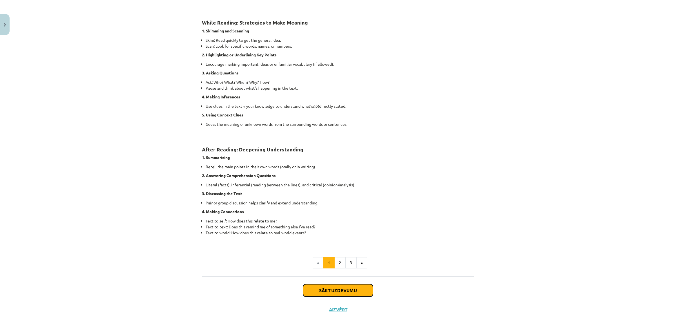
click at [337, 288] on button "Sākt uzdevumu" at bounding box center [338, 290] width 70 height 12
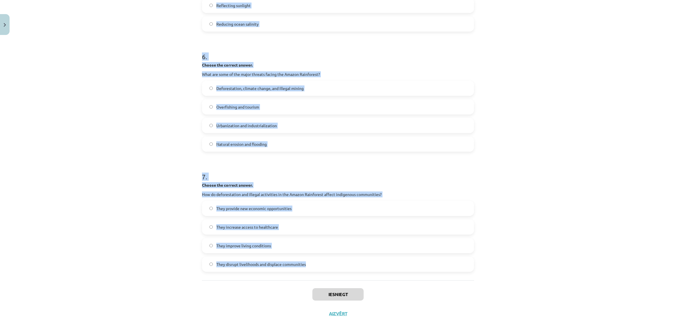
scroll to position [524, 0]
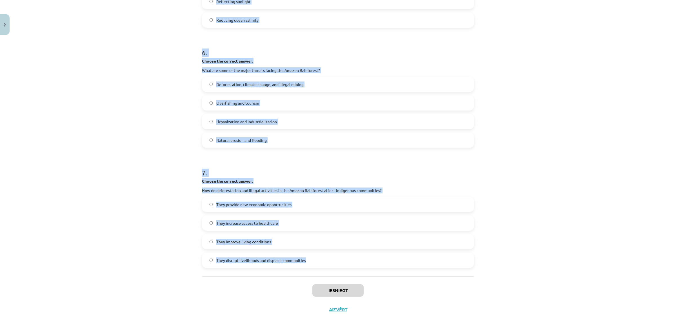
drag, startPoint x: 198, startPoint y: 119, endPoint x: 379, endPoint y: 264, distance: 232.5
copy form "Choose whether the sentence is True or False. The Amazon Rainforest is often ca…"
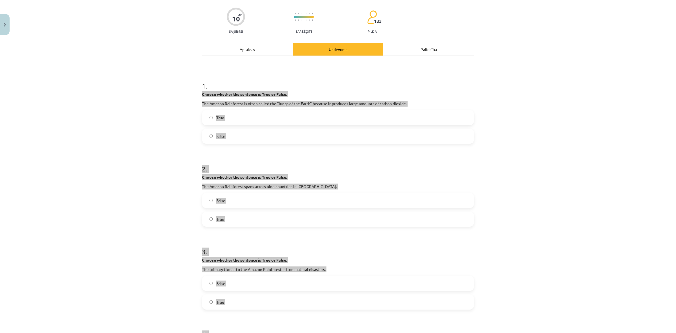
scroll to position [32, 0]
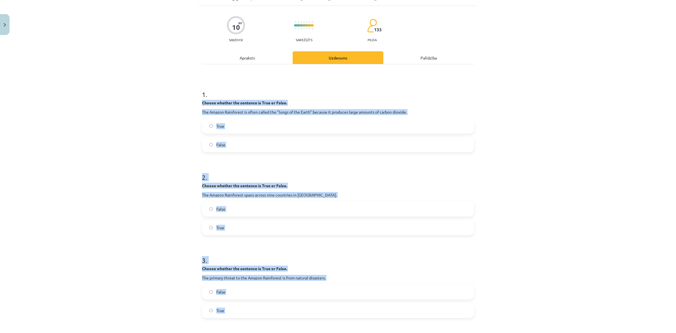
click at [161, 133] on div "Mācību tēma: Angļu valoda i - 10.klase 1.ieskaites mācību materiāls #11 📖 🎧 Top…" at bounding box center [338, 166] width 676 height 333
click at [226, 142] on label "False" at bounding box center [338, 144] width 271 height 14
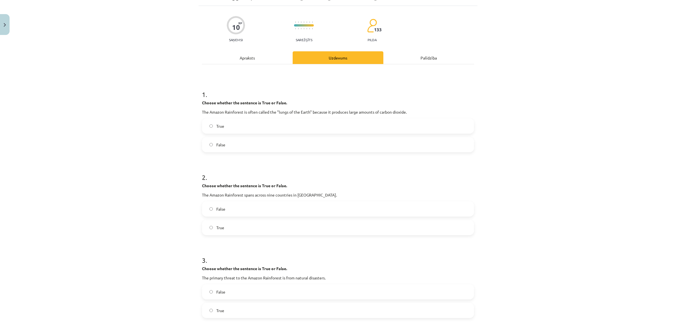
click at [220, 226] on span "True" at bounding box center [220, 228] width 8 height 6
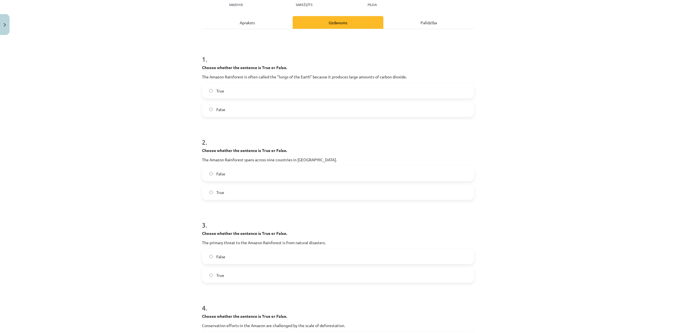
drag, startPoint x: 240, startPoint y: 258, endPoint x: 243, endPoint y: 255, distance: 4.2
click at [240, 258] on label "False" at bounding box center [338, 256] width 271 height 14
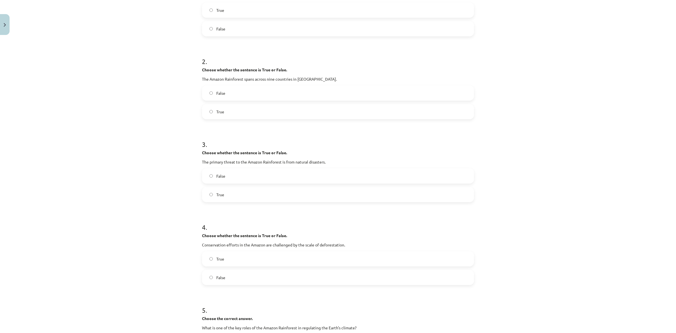
scroll to position [172, 0]
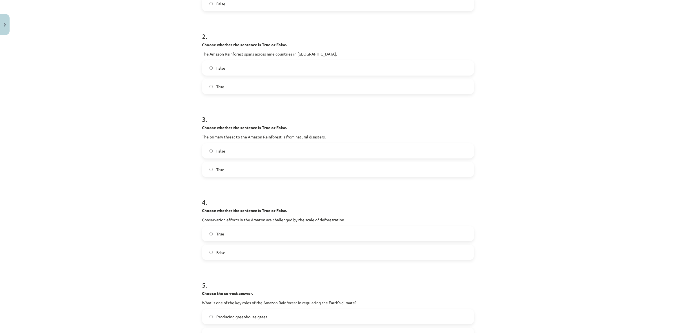
click at [238, 250] on label "False" at bounding box center [338, 252] width 271 height 14
click at [241, 239] on label "True" at bounding box center [338, 233] width 271 height 14
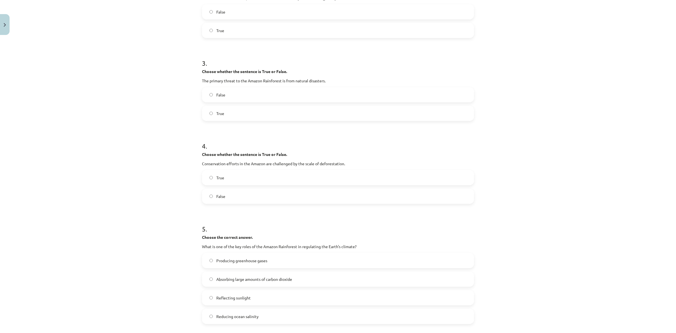
scroll to position [243, 0]
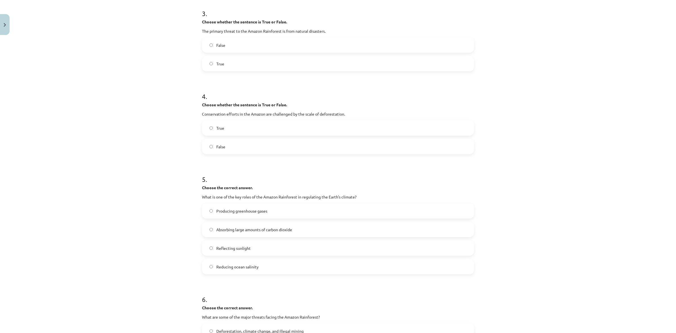
click at [244, 232] on label "Absorbing large amounts of carbon dioxide" at bounding box center [338, 229] width 271 height 14
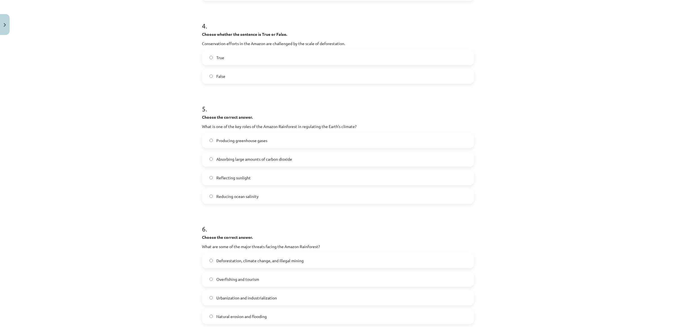
scroll to position [384, 0]
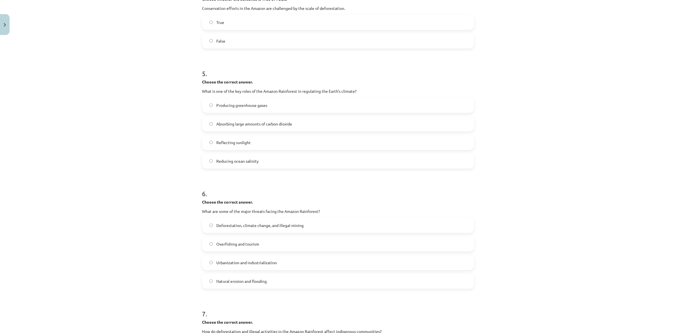
click at [244, 225] on span "Deforestation, climate change, and illegal mining" at bounding box center [259, 225] width 87 height 6
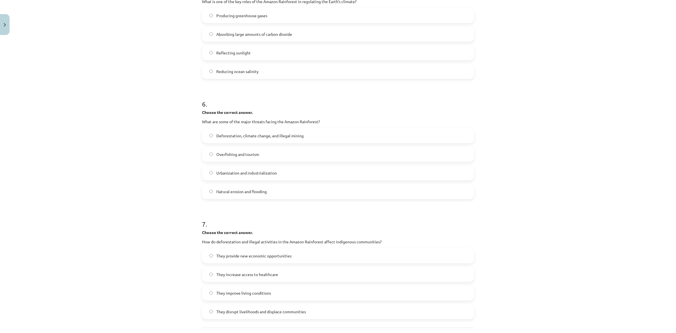
scroll to position [524, 0]
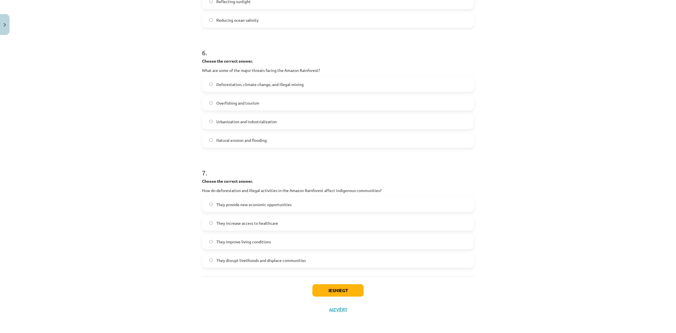
drag, startPoint x: 253, startPoint y: 253, endPoint x: 256, endPoint y: 250, distance: 4.6
click at [253, 253] on label "They disrupt livelihoods and displace communities" at bounding box center [338, 260] width 271 height 14
click at [334, 289] on button "Iesniegt" at bounding box center [337, 290] width 51 height 12
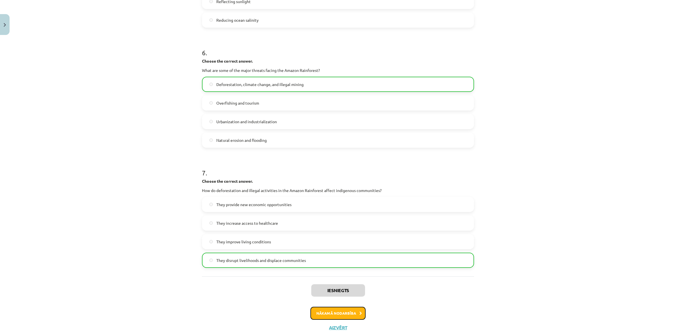
click at [345, 308] on button "Nākamā nodarbība" at bounding box center [337, 312] width 55 height 13
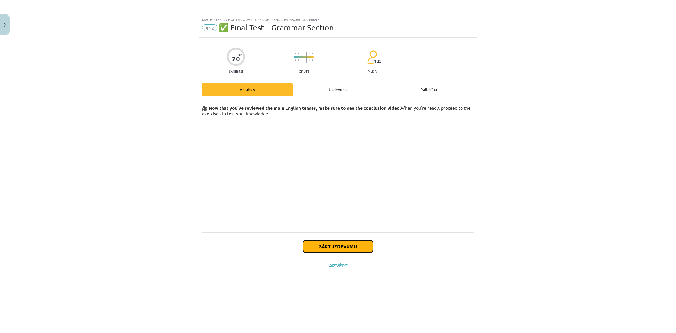
click at [335, 248] on button "Sākt uzdevumu" at bounding box center [338, 246] width 70 height 12
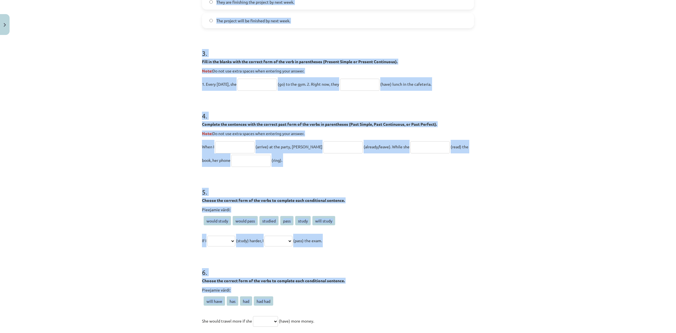
scroll to position [352, 0]
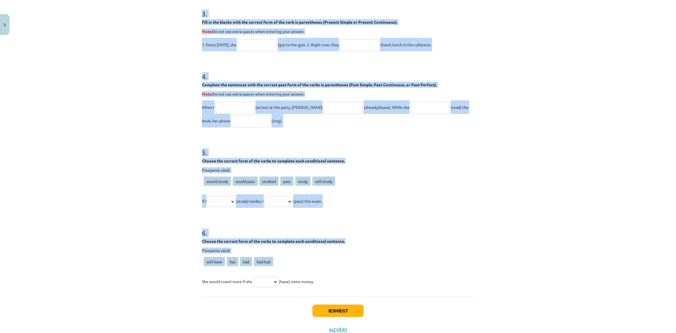
drag, startPoint x: 198, startPoint y: 132, endPoint x: 368, endPoint y: 275, distance: 221.9
click at [368, 275] on div "20 XP Saņemsi Grūts 133 pilda Apraksts Uzdevums Palīdzība 1 . Choose the correc…" at bounding box center [338, 12] width 279 height 654
copy form "Choose the correct passive voice form for each sentence. The chef prepares the …"
click at [410, 112] on input "text" at bounding box center [429, 108] width 39 height 12
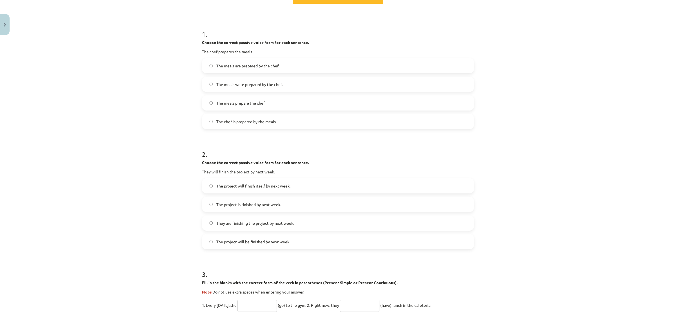
scroll to position [0, 0]
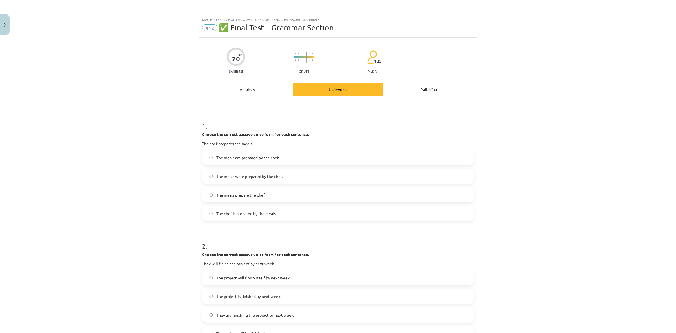
click at [246, 152] on label "The meals are prepared by the chef." at bounding box center [338, 157] width 271 height 14
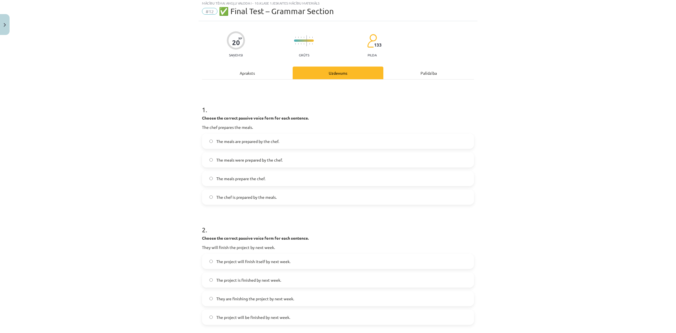
scroll to position [106, 0]
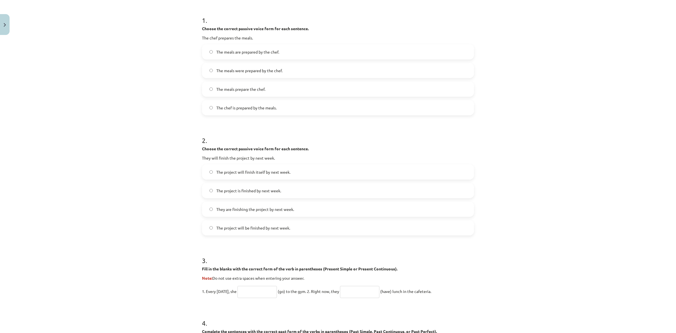
click at [271, 229] on span "The project will be finished by next week." at bounding box center [253, 228] width 74 height 6
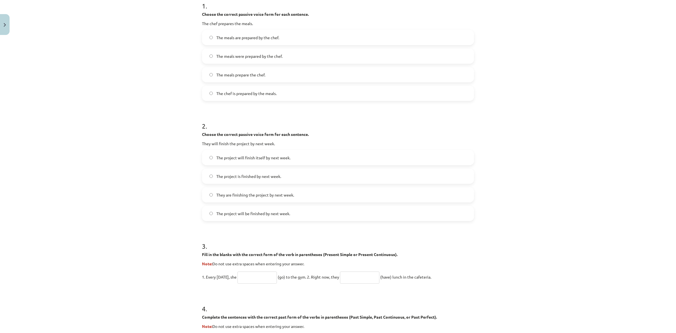
scroll to position [176, 0]
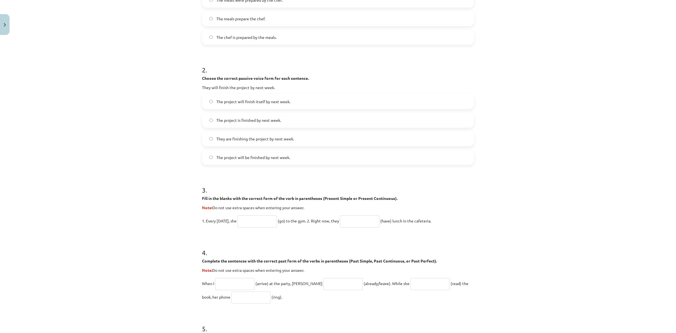
click at [250, 221] on input "text" at bounding box center [256, 221] width 39 height 12
type input "****"
drag, startPoint x: 355, startPoint y: 217, endPoint x: 355, endPoint y: 220, distance: 3.1
click at [355, 220] on input "text" at bounding box center [359, 221] width 39 height 12
type input "**********"
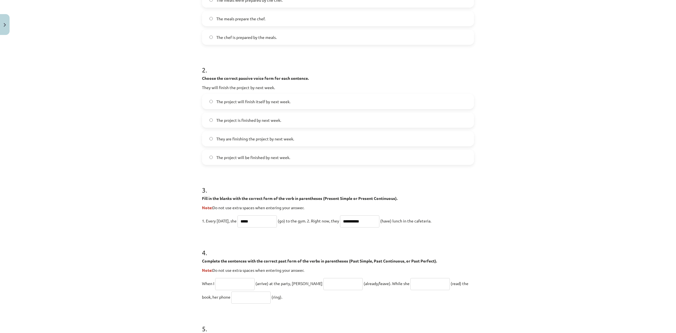
click at [223, 286] on input "text" at bounding box center [234, 284] width 39 height 12
type input "*******"
click at [323, 285] on input "text" at bounding box center [342, 284] width 39 height 12
type input "**********"
click at [410, 281] on input "text" at bounding box center [429, 284] width 39 height 12
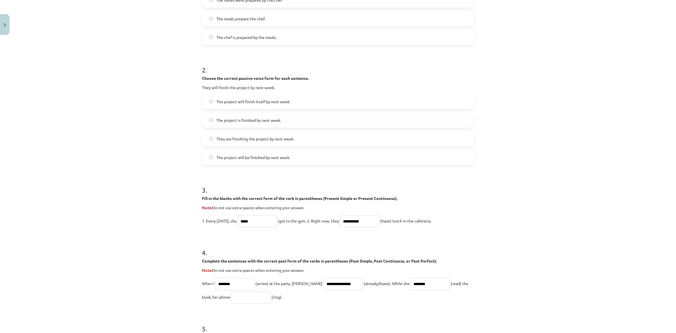
type input "*******"
click at [231, 295] on input "text" at bounding box center [250, 297] width 39 height 12
type input "****"
click at [410, 282] on input "*******" at bounding box center [429, 284] width 39 height 12
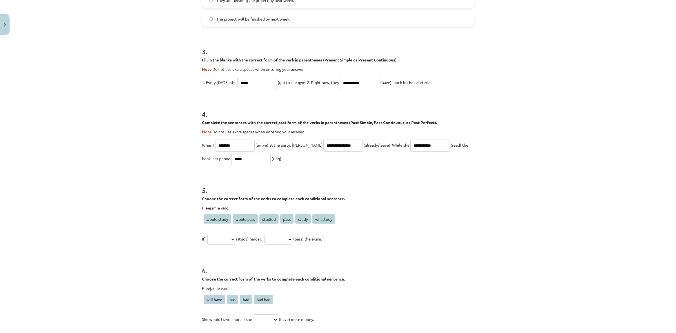
scroll to position [317, 0]
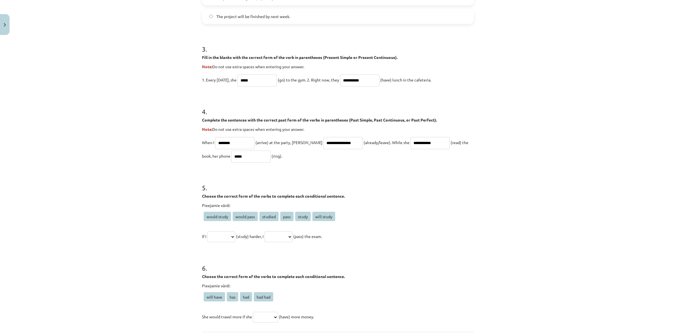
type input "**********"
click at [225, 245] on form "**********" at bounding box center [338, 59] width 272 height 528
click at [223, 237] on select "**********" at bounding box center [221, 236] width 28 height 11
select select "*******"
click at [207, 231] on select "**********" at bounding box center [221, 236] width 28 height 11
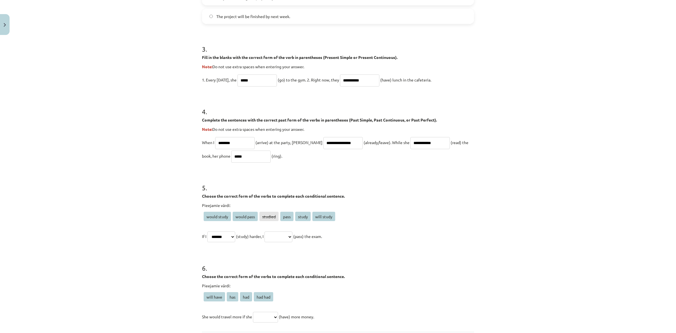
click at [288, 241] on select "**********" at bounding box center [279, 236] width 28 height 11
select select "**********"
click at [272, 231] on select "**********" at bounding box center [279, 236] width 28 height 11
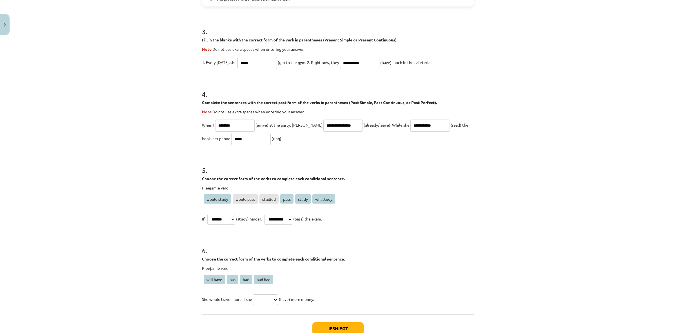
scroll to position [352, 0]
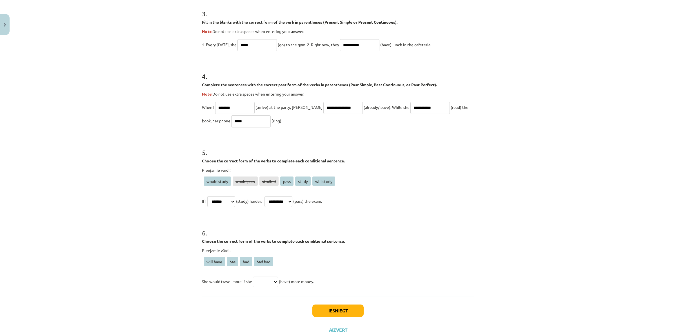
click at [270, 282] on select "********* *** *** *******" at bounding box center [265, 281] width 25 height 11
select select "***"
click at [253, 276] on select "********* *** *** *******" at bounding box center [265, 281] width 25 height 11
click at [323, 312] on button "Iesniegt" at bounding box center [337, 310] width 51 height 12
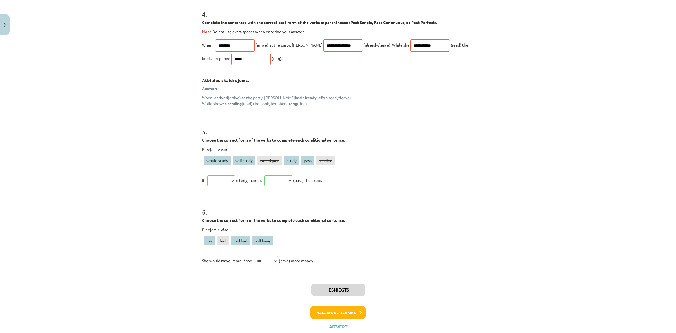
scroll to position [473, 0]
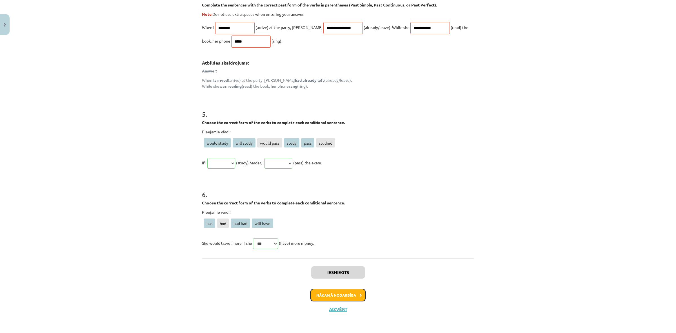
click at [349, 294] on button "Nākamā nodarbība" at bounding box center [337, 294] width 55 height 13
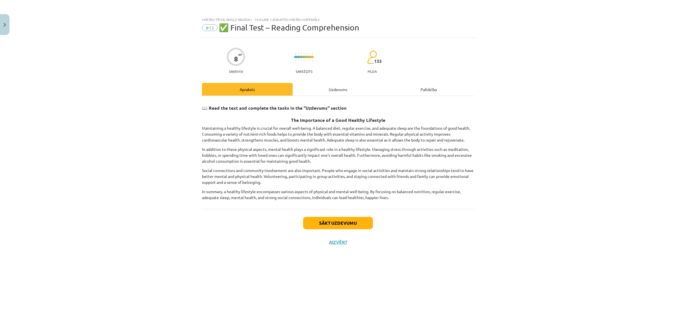
scroll to position [0, 0]
click at [345, 226] on button "Sākt uzdevumu" at bounding box center [338, 223] width 70 height 12
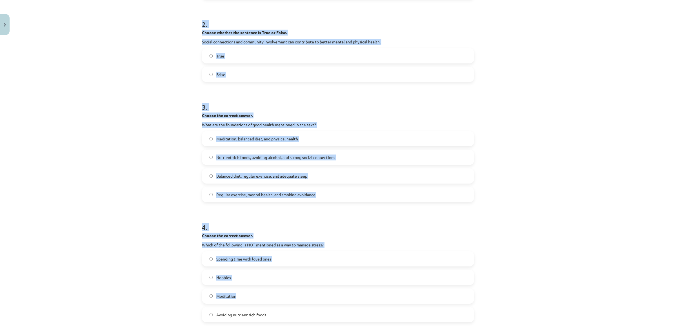
scroll to position [239, 0]
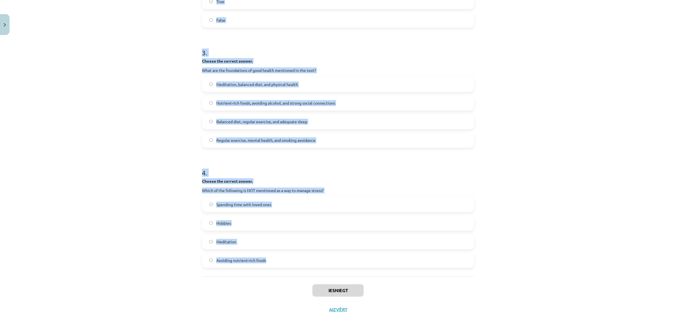
drag, startPoint x: 201, startPoint y: 135, endPoint x: 403, endPoint y: 259, distance: 237.7
click at [403, 259] on form "1 . Choose whether the sentence is True or False. A healthy lifestyle only focu…" at bounding box center [338, 70] width 272 height 394
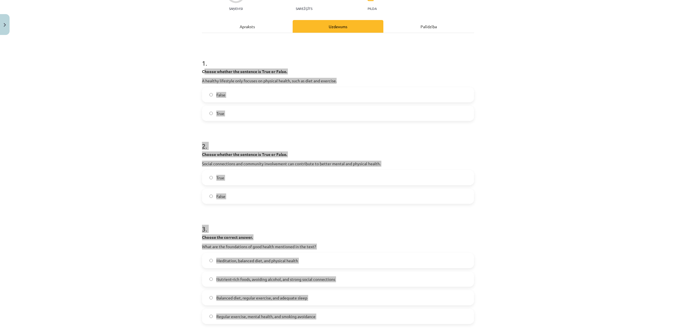
scroll to position [28, 0]
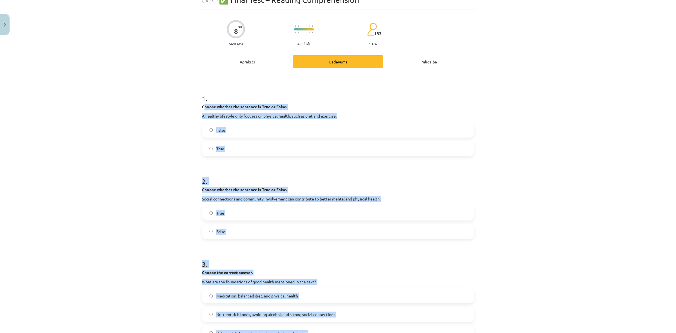
click at [146, 176] on div "Mācību tēma: Angļu valoda i - 10.klase 1.ieskaites mācību materiāls #13 ✅ Final…" at bounding box center [338, 166] width 676 height 333
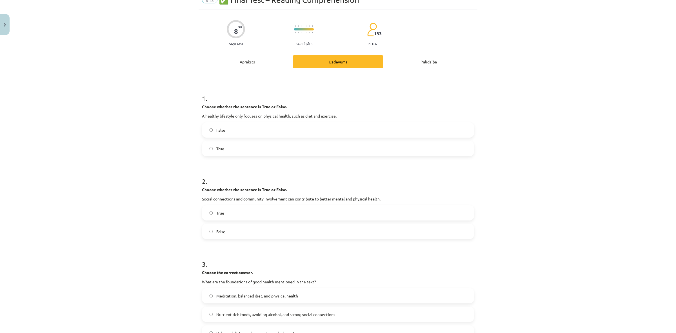
click at [226, 133] on label "False" at bounding box center [338, 130] width 271 height 14
click at [234, 213] on label "True" at bounding box center [338, 213] width 271 height 14
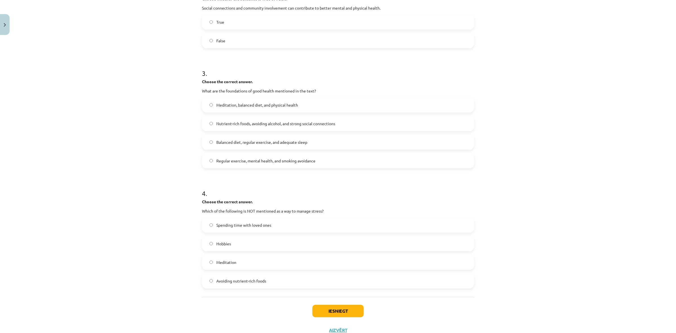
scroll to position [204, 0]
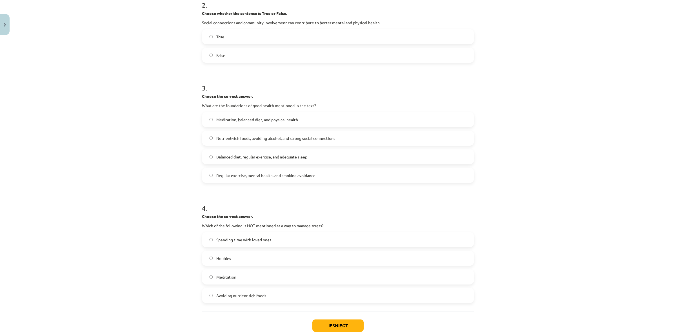
click at [232, 155] on span "Balanced diet, regular exercise, and adequate sleep" at bounding box center [261, 157] width 91 height 6
click at [255, 292] on span "Avoiding nutrient-rich foods" at bounding box center [241, 295] width 50 height 6
click at [326, 319] on button "Iesniegt" at bounding box center [337, 325] width 51 height 12
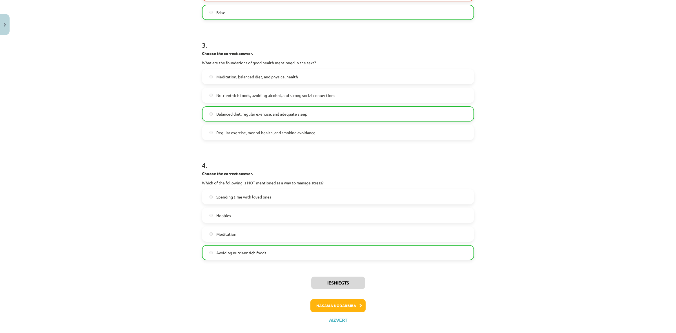
scroll to position [257, 0]
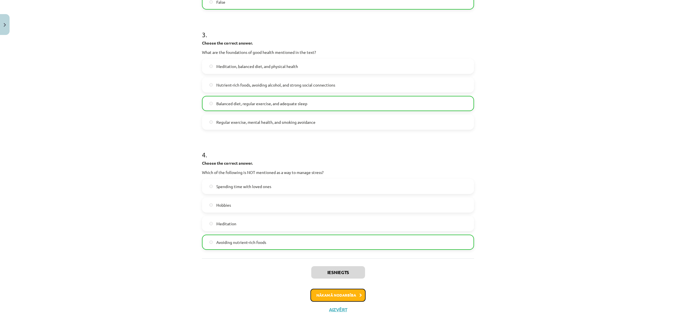
click at [339, 293] on button "Nākamā nodarbība" at bounding box center [337, 294] width 55 height 13
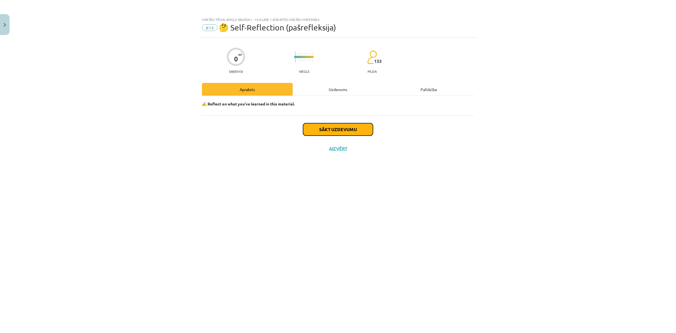
click at [338, 134] on button "Sākt uzdevumu" at bounding box center [338, 129] width 70 height 12
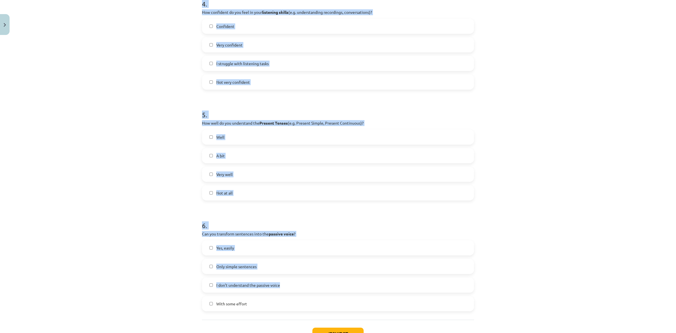
scroll to position [479, 0]
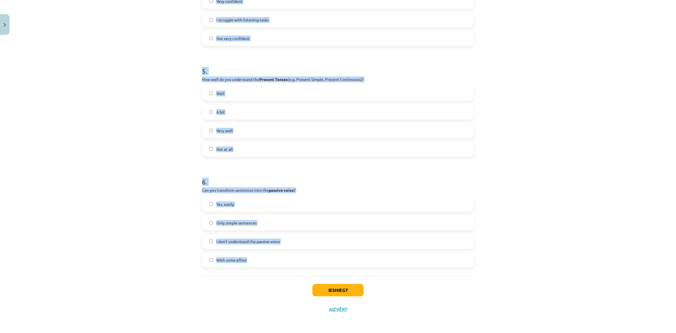
drag, startPoint x: 197, startPoint y: 130, endPoint x: 382, endPoint y: 261, distance: 227.0
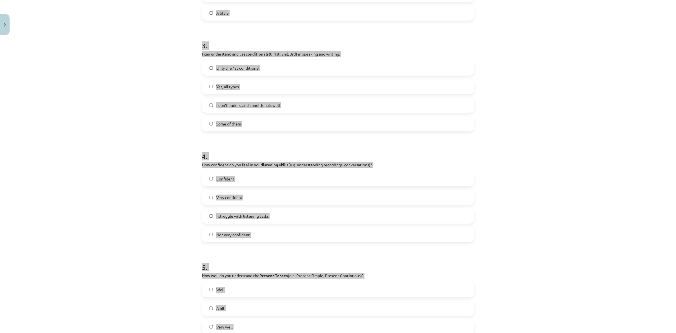
scroll to position [127, 0]
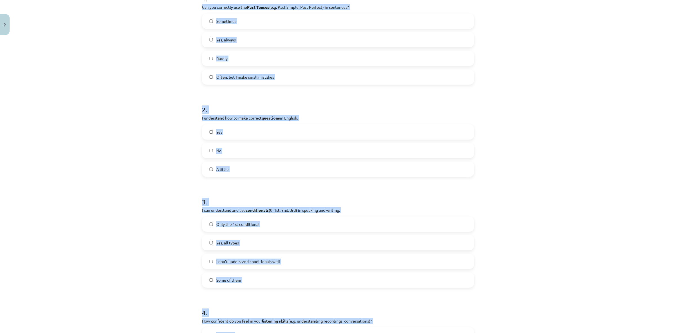
drag, startPoint x: 130, startPoint y: 139, endPoint x: 155, endPoint y: 140, distance: 25.4
click at [130, 139] on div "Mācību tēma: Angļu valoda i - 10.klase 1.ieskaites mācību materiāls #14 🤔 Self-…" at bounding box center [338, 166] width 676 height 333
click at [227, 131] on label "Yes" at bounding box center [338, 132] width 271 height 14
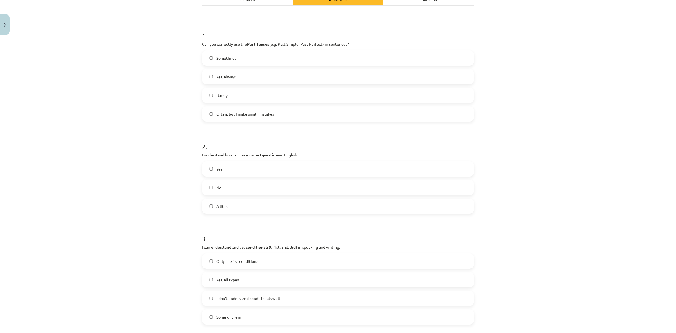
scroll to position [21, 0]
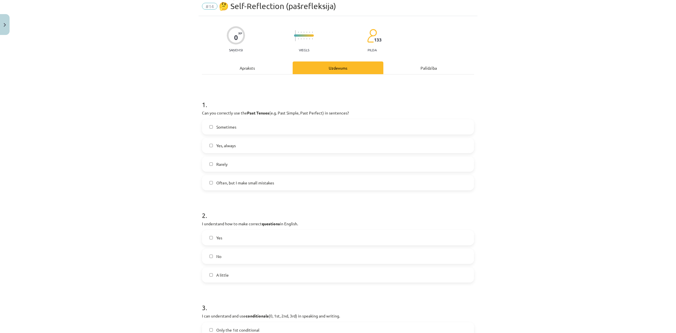
click at [243, 180] on span "Often, but I make small mistakes" at bounding box center [245, 183] width 58 height 6
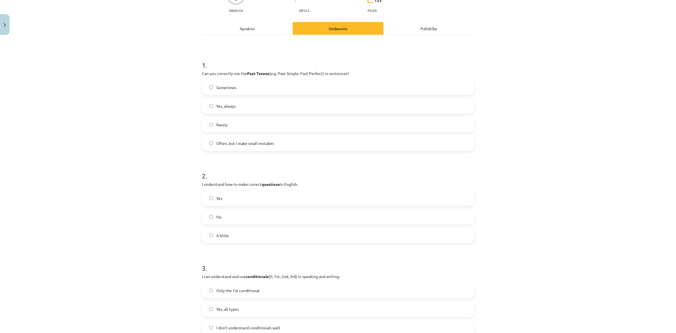
scroll to position [162, 0]
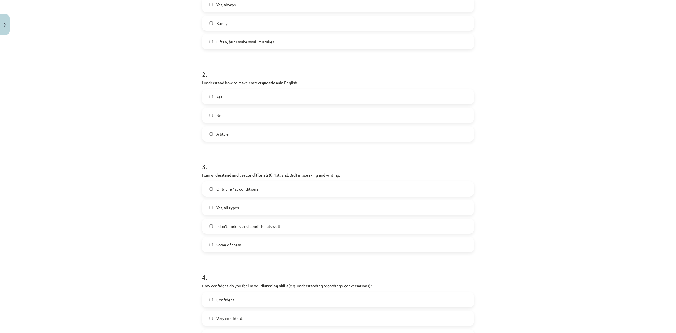
click at [250, 240] on label "Some of them" at bounding box center [338, 244] width 271 height 14
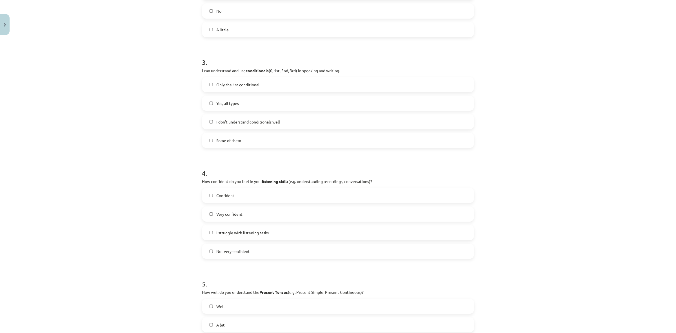
scroll to position [268, 0]
click at [236, 197] on label "Confident" at bounding box center [338, 194] width 271 height 14
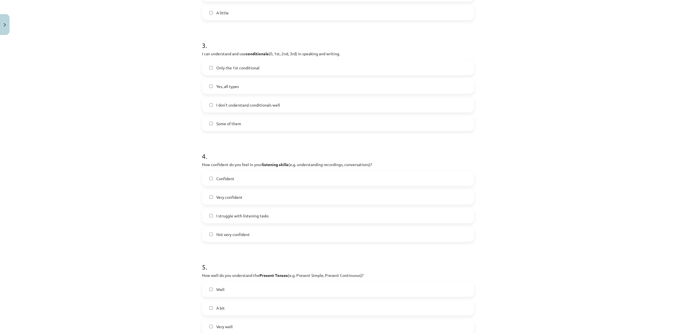
scroll to position [338, 0]
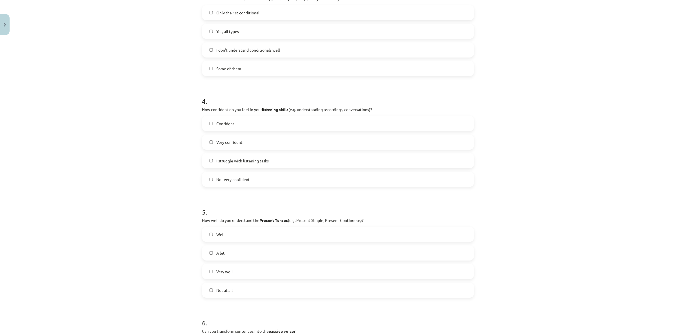
click at [245, 274] on label "Very well" at bounding box center [338, 271] width 271 height 14
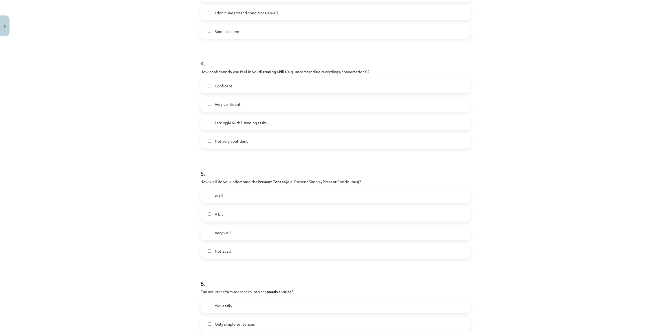
scroll to position [479, 0]
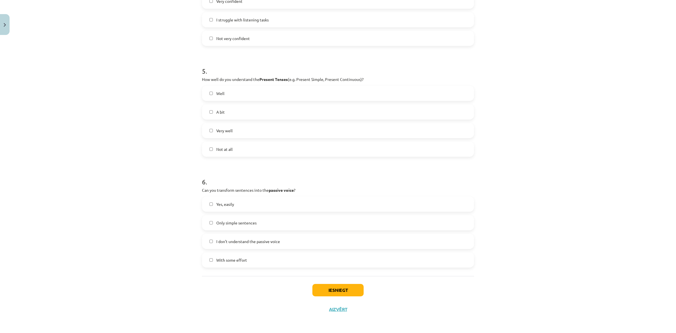
drag, startPoint x: 237, startPoint y: 261, endPoint x: 239, endPoint y: 258, distance: 3.2
click at [237, 260] on span "With some effort" at bounding box center [231, 260] width 31 height 6
click at [321, 287] on button "Iesniegt" at bounding box center [337, 290] width 51 height 12
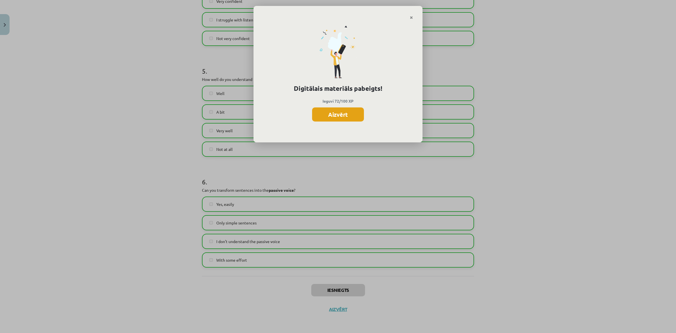
click at [336, 116] on button "Aizvērt" at bounding box center [338, 114] width 52 height 14
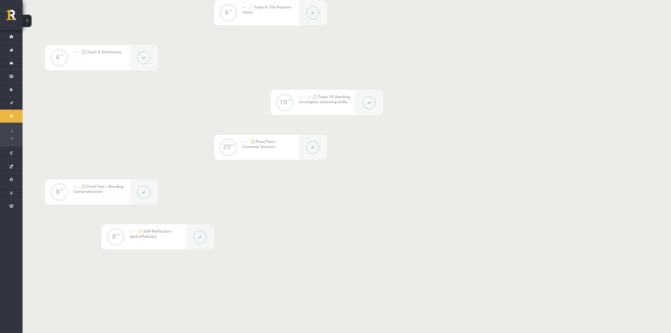
scroll to position [532, 0]
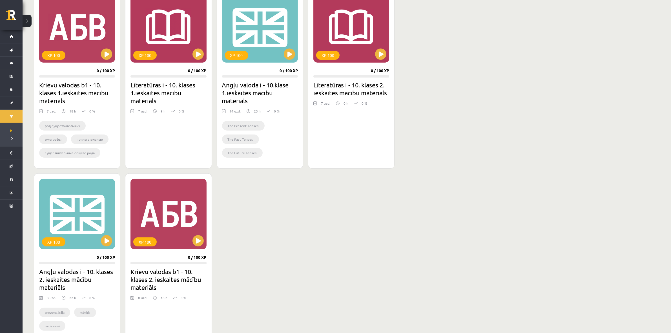
scroll to position [176, 0]
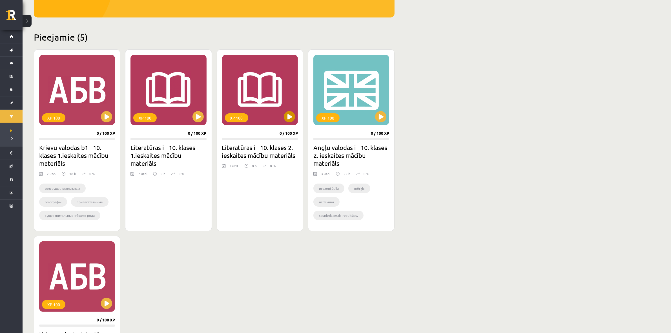
scroll to position [106, 0]
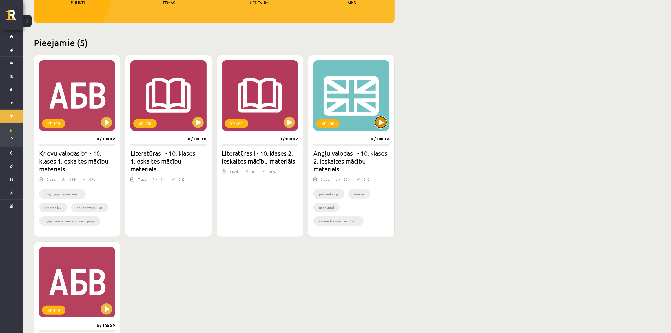
click at [384, 121] on button at bounding box center [380, 122] width 11 height 11
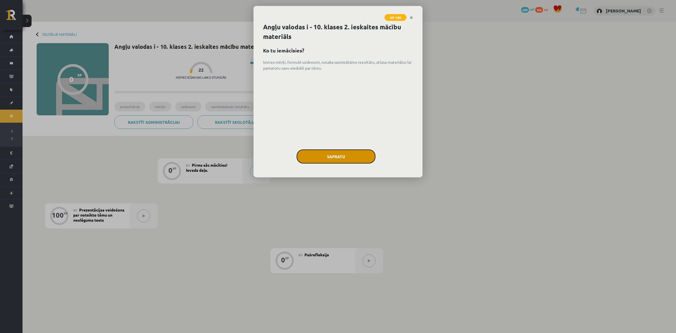
click at [361, 161] on button "Sapratu" at bounding box center [336, 156] width 79 height 14
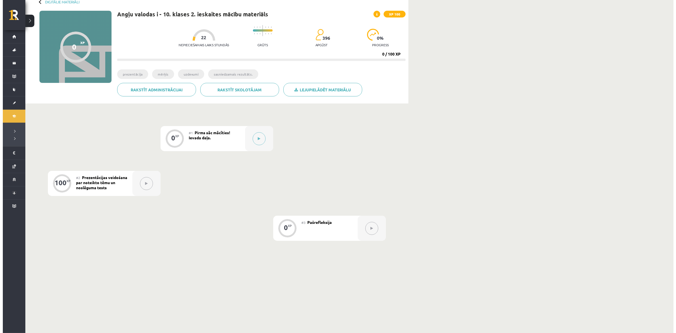
scroll to position [39, 0]
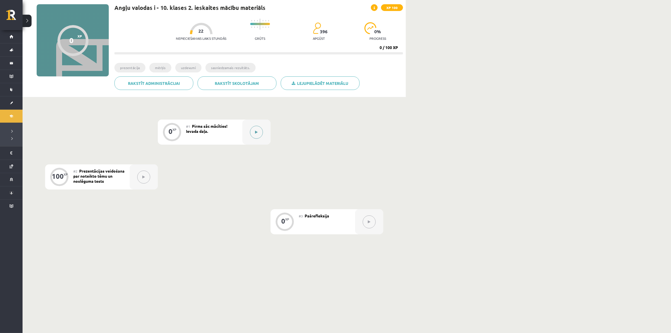
click at [261, 140] on div at bounding box center [256, 131] width 28 height 25
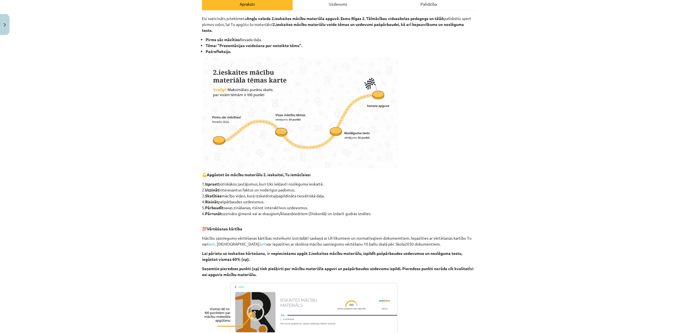
scroll to position [160, 0]
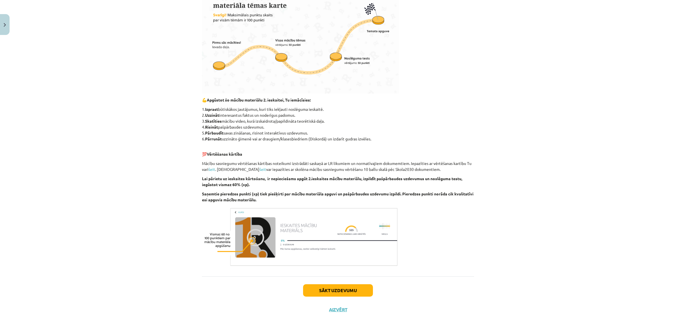
click at [324, 281] on div "Sākt uzdevumu Aizvērt" at bounding box center [338, 295] width 272 height 39
click at [323, 285] on button "Sākt uzdevumu" at bounding box center [338, 290] width 70 height 12
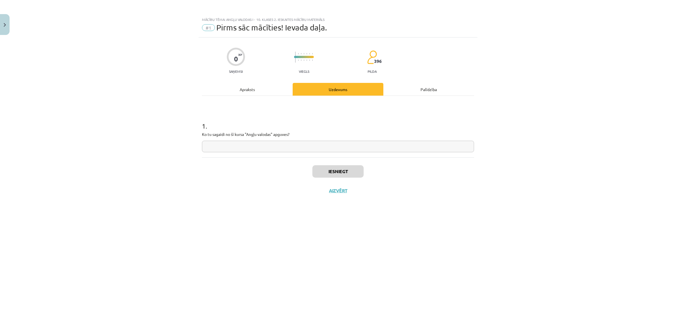
scroll to position [0, 0]
click at [257, 142] on input "text" at bounding box center [338, 147] width 272 height 12
type input "*"
click at [338, 175] on button "Iesniegt" at bounding box center [337, 171] width 51 height 12
click at [337, 190] on button "Nākamā nodarbība" at bounding box center [337, 194] width 55 height 13
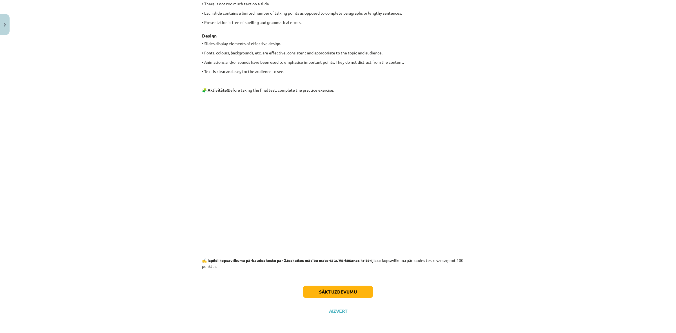
scroll to position [651, 0]
click at [345, 286] on button "Sākt uzdevumu" at bounding box center [338, 291] width 70 height 12
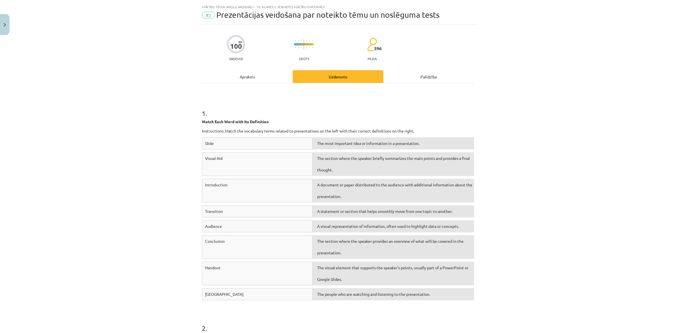
scroll to position [0, 0]
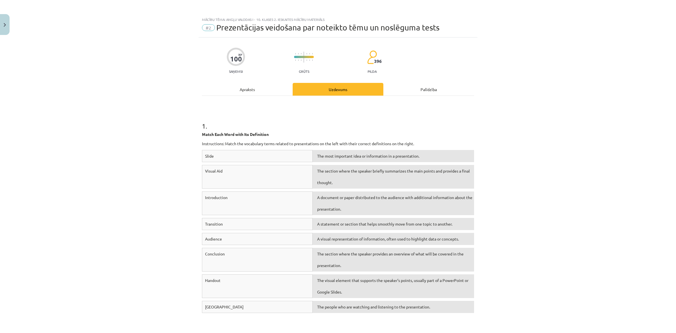
click at [207, 153] on div "Slide" at bounding box center [257, 156] width 111 height 12
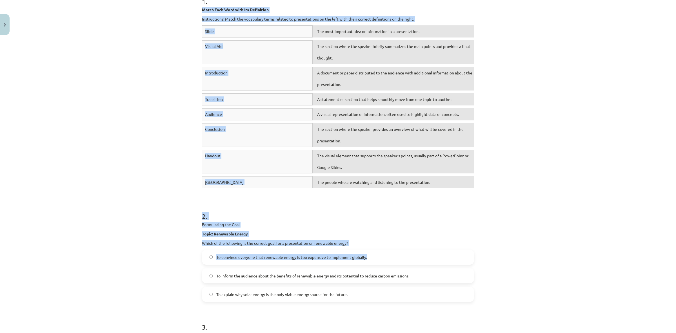
scroll to position [211, 0]
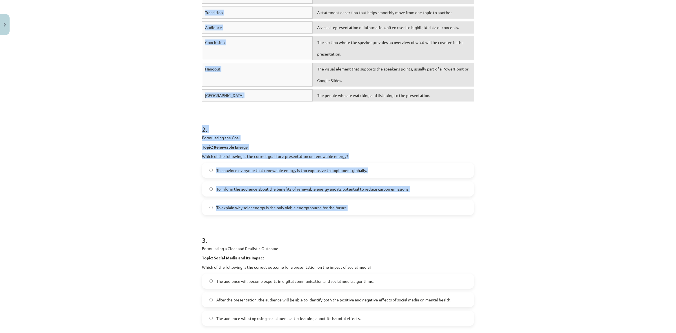
drag, startPoint x: 200, startPoint y: 133, endPoint x: 411, endPoint y: 175, distance: 214.8
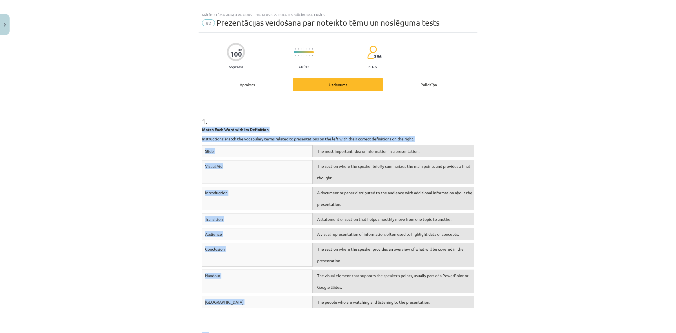
scroll to position [0, 0]
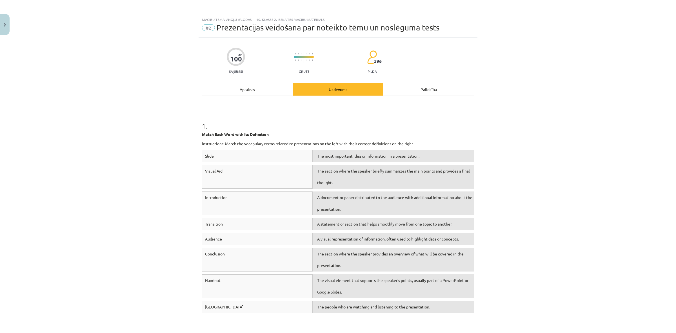
drag, startPoint x: 160, startPoint y: 123, endPoint x: 173, endPoint y: 123, distance: 13.0
click at [160, 123] on div "Mācību tēma: Angļu valodas i - 10. klases 2. ieskaites mācību materiāls #2 Prez…" at bounding box center [338, 166] width 676 height 333
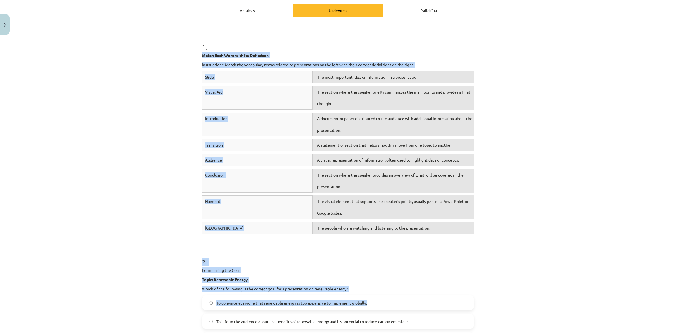
scroll to position [106, 0]
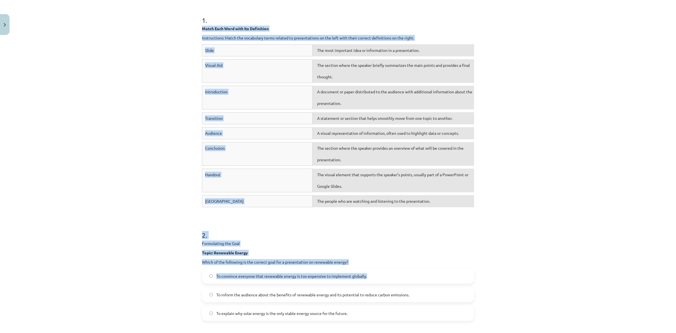
drag, startPoint x: 198, startPoint y: 132, endPoint x: 377, endPoint y: 252, distance: 215.6
click at [177, 222] on div "Mācību tēma: Angļu valodas i - 10. klases 2. ieskaites mācību materiāls #2 Prez…" at bounding box center [338, 166] width 676 height 333
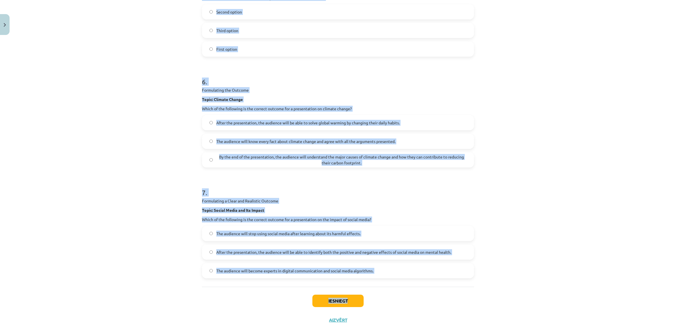
scroll to position [825, 0]
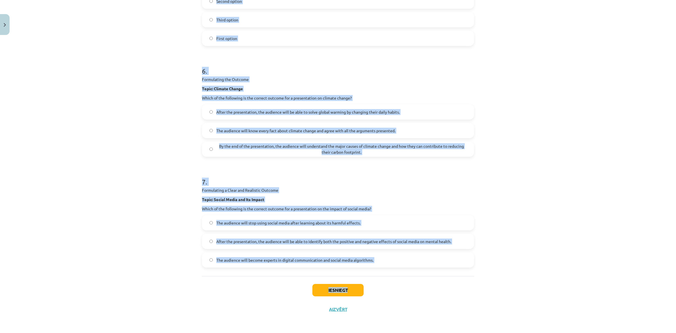
drag, startPoint x: 199, startPoint y: 237, endPoint x: 386, endPoint y: 280, distance: 192.4
copy div "2 . Formulating the Goal Topic: Renewable Energy Which of the following is the …"
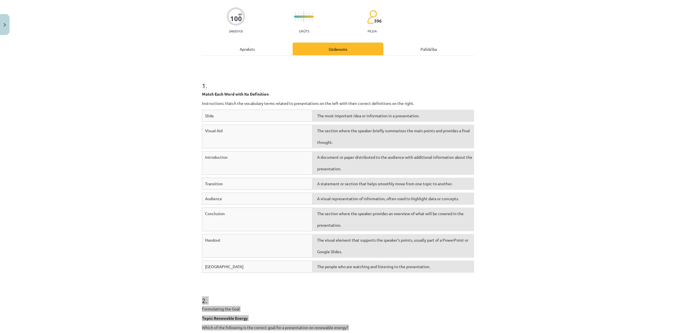
scroll to position [0, 0]
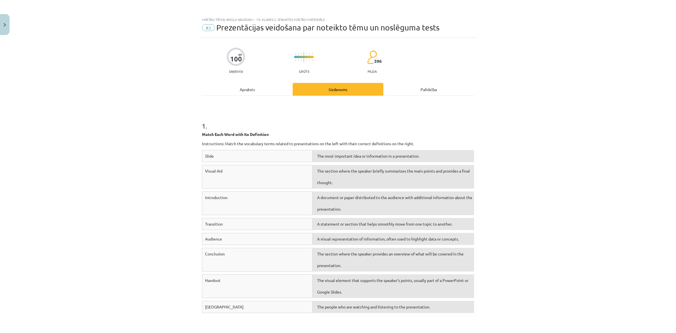
click at [157, 163] on div "Mācību tēma: Angļu valodas i - 10. klases 2. ieskaites mācību materiāls #2 Prez…" at bounding box center [338, 166] width 676 height 333
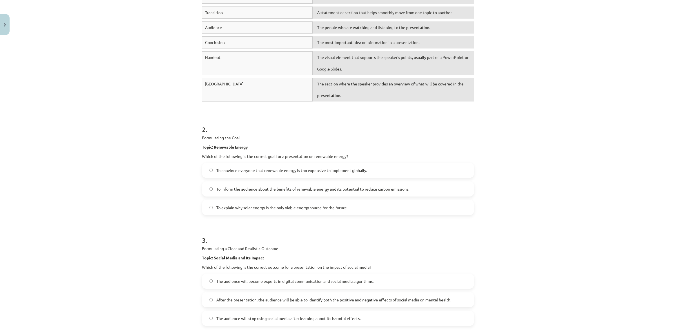
scroll to position [199, 0]
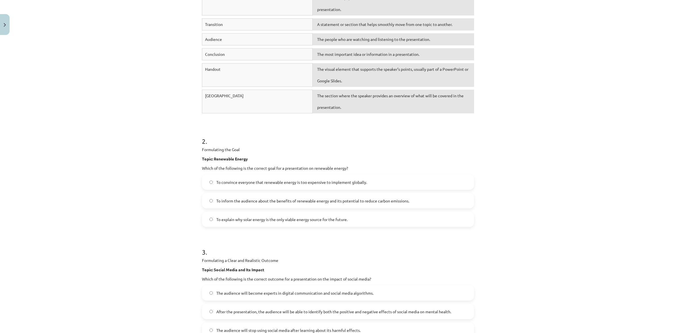
click at [568, 98] on div "Mācību tēma: Angļu valodas i - 10. klases 2. ieskaites mācību materiāls #2 Prez…" at bounding box center [338, 166] width 676 height 333
click at [236, 205] on label "To inform the audience about the benefits of renewable energy and its potential…" at bounding box center [338, 201] width 271 height 14
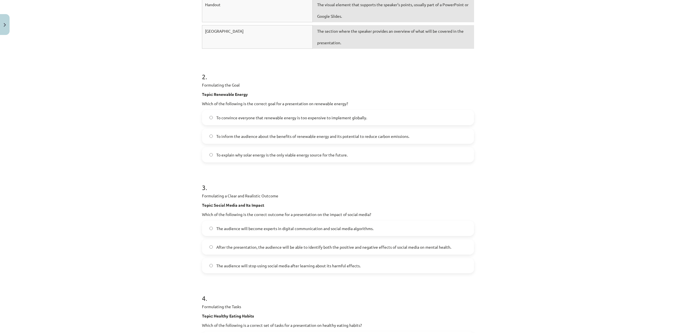
scroll to position [270, 0]
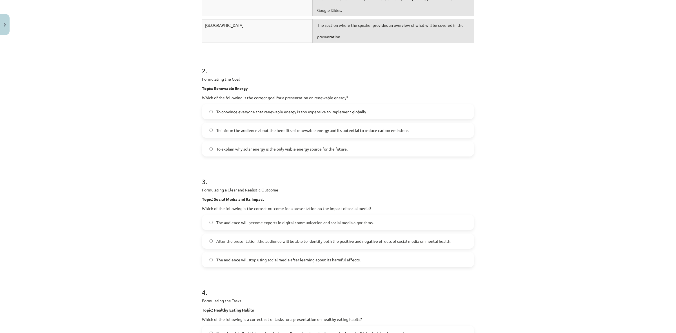
click at [239, 243] on span "After the presentation, the audience will be able to identify both the positive…" at bounding box center [333, 241] width 235 height 6
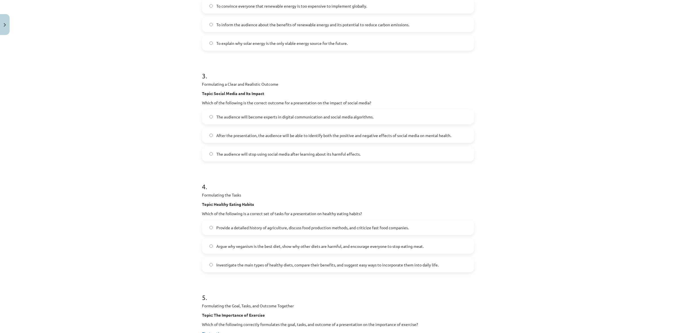
click at [239, 261] on label "Investigate the main types of healthy diets, compare their benefits, and sugges…" at bounding box center [338, 264] width 271 height 14
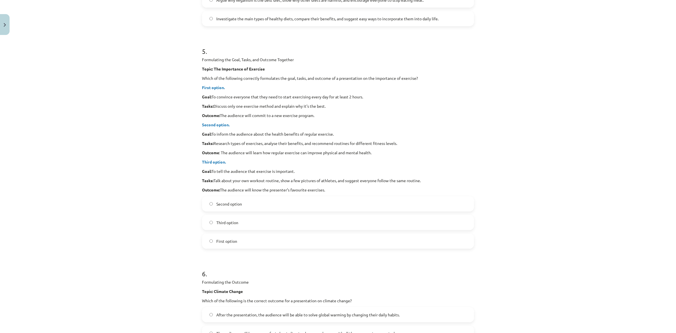
scroll to position [622, 0]
click at [231, 206] on span "Second option" at bounding box center [229, 203] width 26 height 6
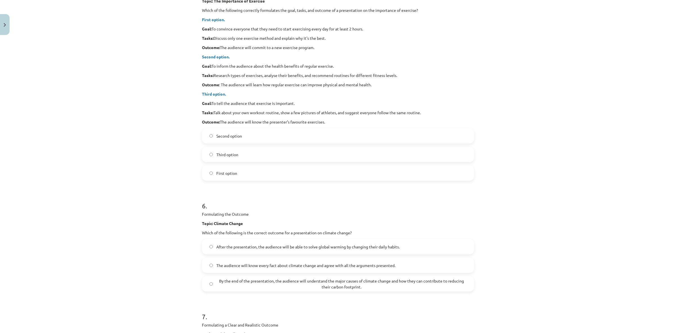
scroll to position [692, 0]
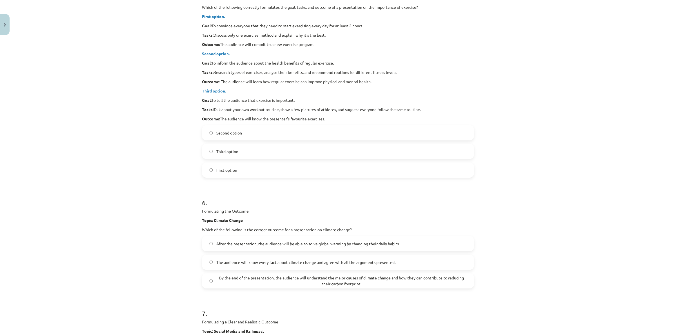
click at [239, 274] on div "By the end of the presentation, the audience will understand the major causes o…" at bounding box center [338, 280] width 272 height 15
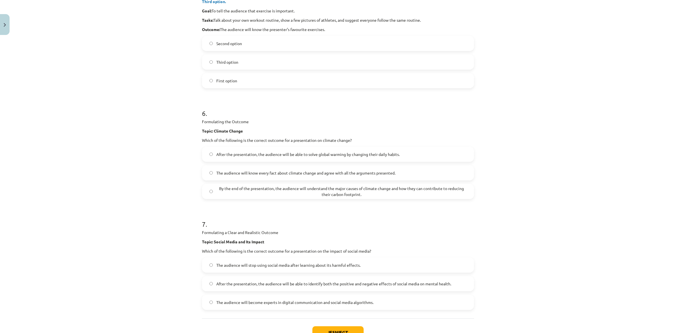
scroll to position [825, 0]
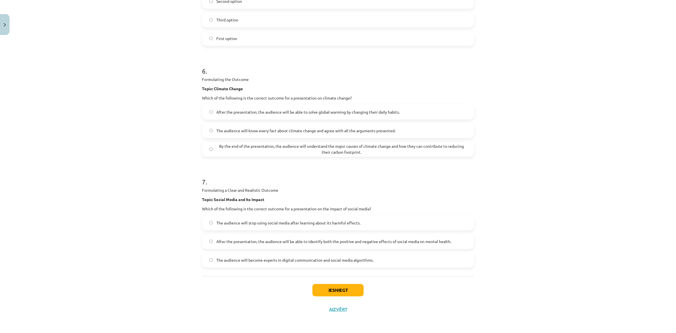
click at [227, 237] on label "After the presentation, the audience will be able to identify both the positive…" at bounding box center [338, 241] width 271 height 14
click at [338, 290] on button "Iesniegt" at bounding box center [337, 290] width 51 height 12
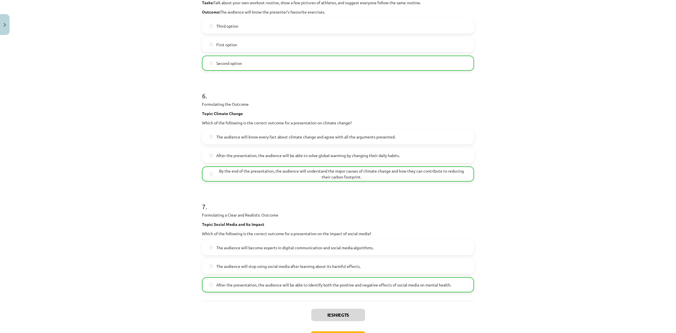
scroll to position [843, 0]
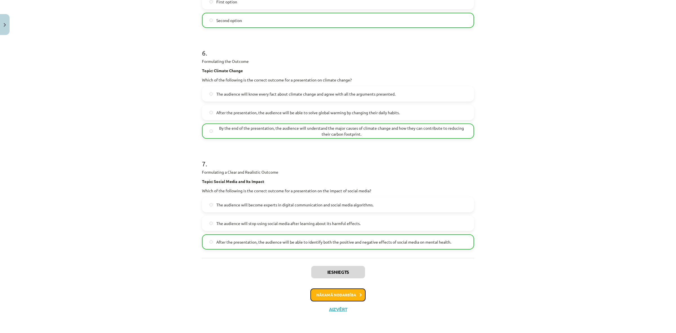
click at [330, 292] on button "Nākamā nodarbība" at bounding box center [337, 294] width 55 height 13
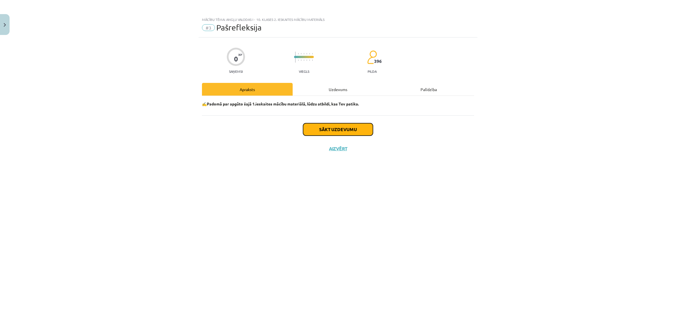
click at [316, 135] on button "Sākt uzdevumu" at bounding box center [338, 129] width 70 height 12
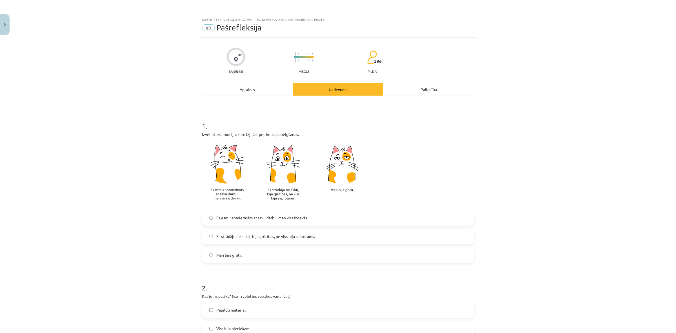
click at [248, 235] on span "Es strādāju ne slikti, bija grūtības, ne viss bija saprotams." at bounding box center [265, 236] width 99 height 6
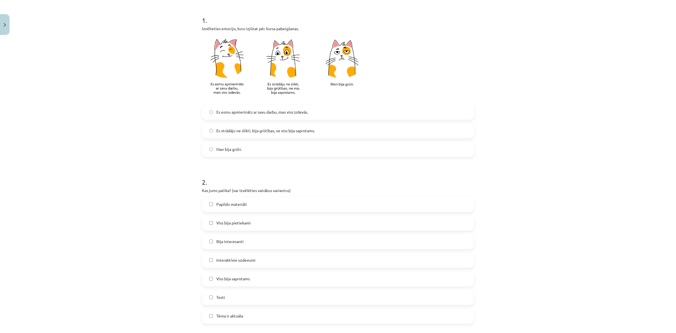
click at [252, 253] on label "Interaktīvie uzdevumi" at bounding box center [338, 260] width 271 height 14
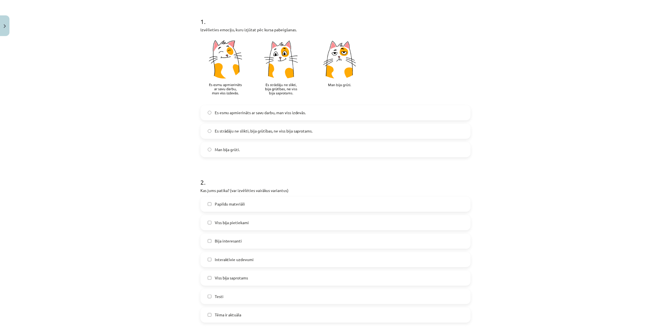
scroll to position [352, 0]
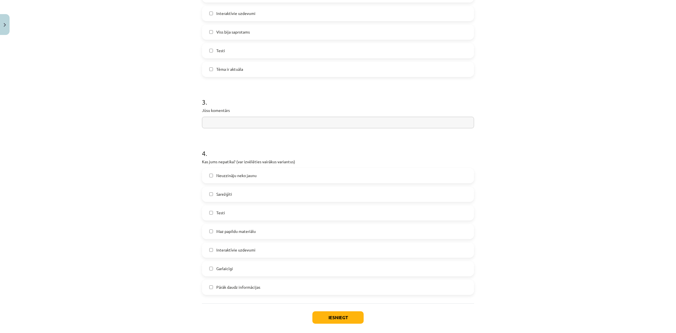
click at [266, 268] on label "Garlaicīgi" at bounding box center [338, 268] width 271 height 14
click at [325, 311] on button "Iesniegt" at bounding box center [337, 317] width 51 height 12
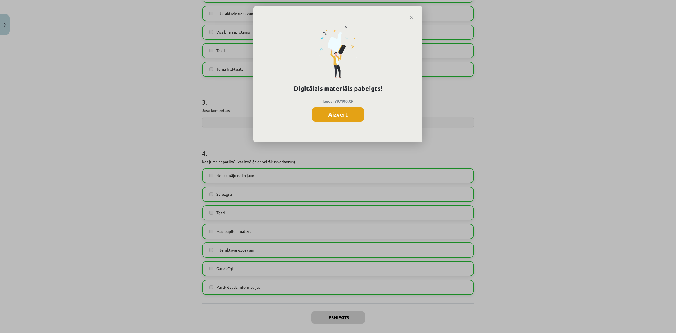
click at [344, 120] on button "Aizvērt" at bounding box center [338, 114] width 52 height 14
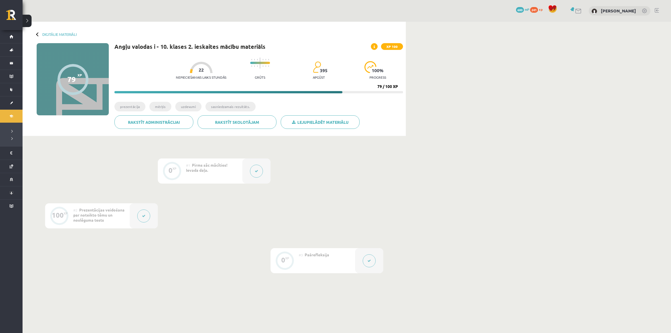
scroll to position [39, 0]
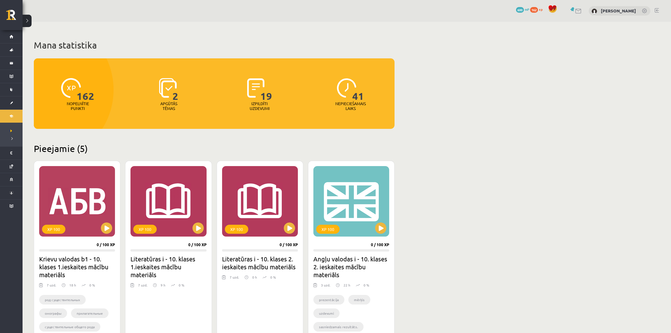
scroll to position [106, 0]
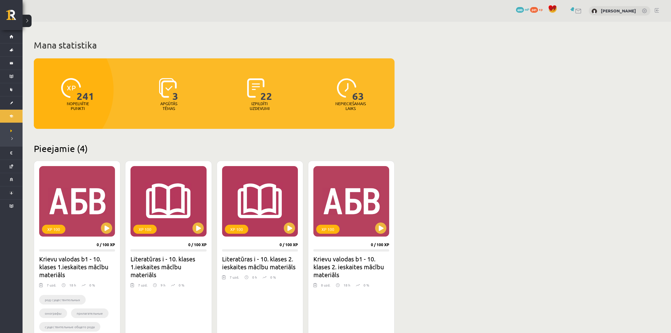
scroll to position [106, 0]
